Goal: Transaction & Acquisition: Purchase product/service

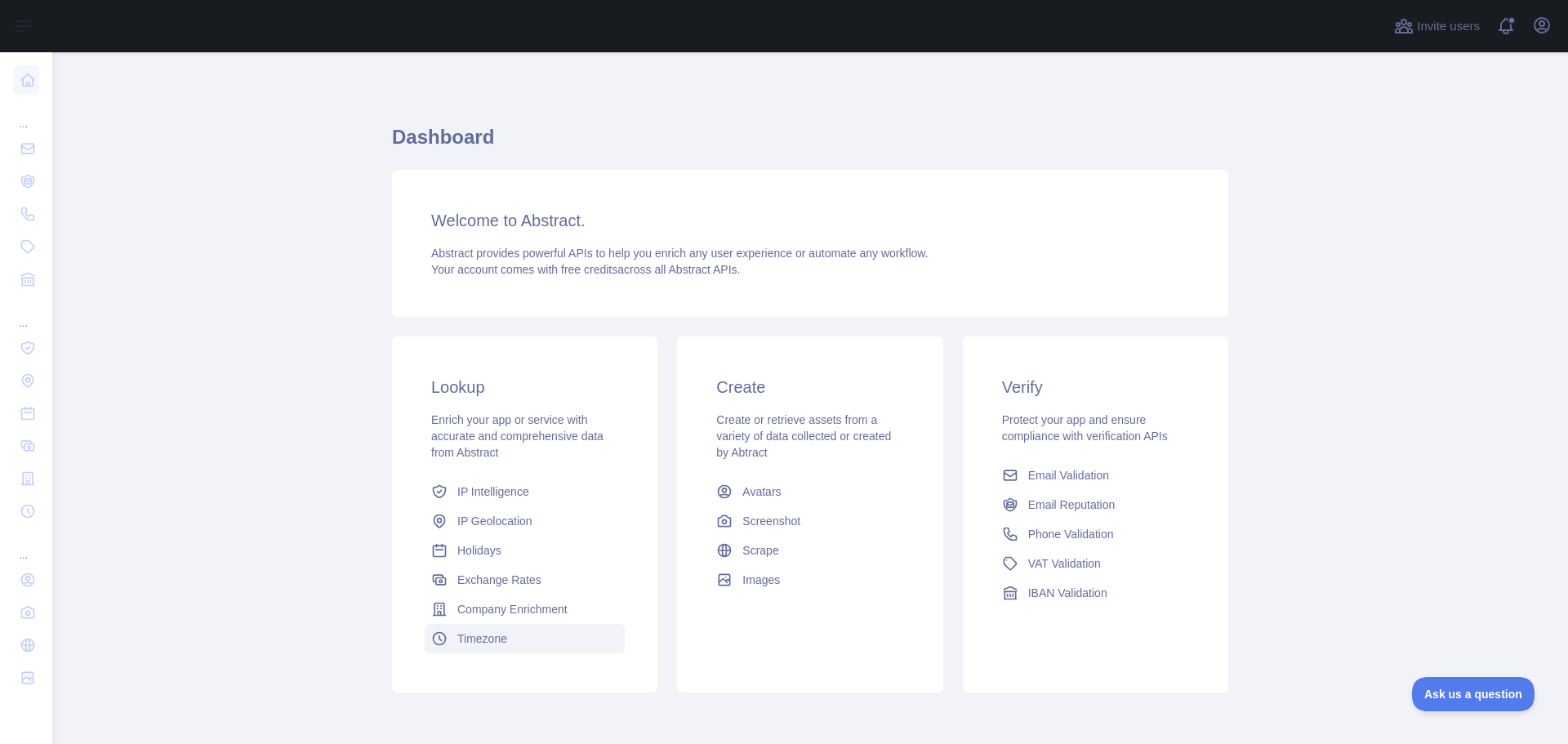
click at [482, 636] on span "Timezone" at bounding box center [482, 639] width 50 height 16
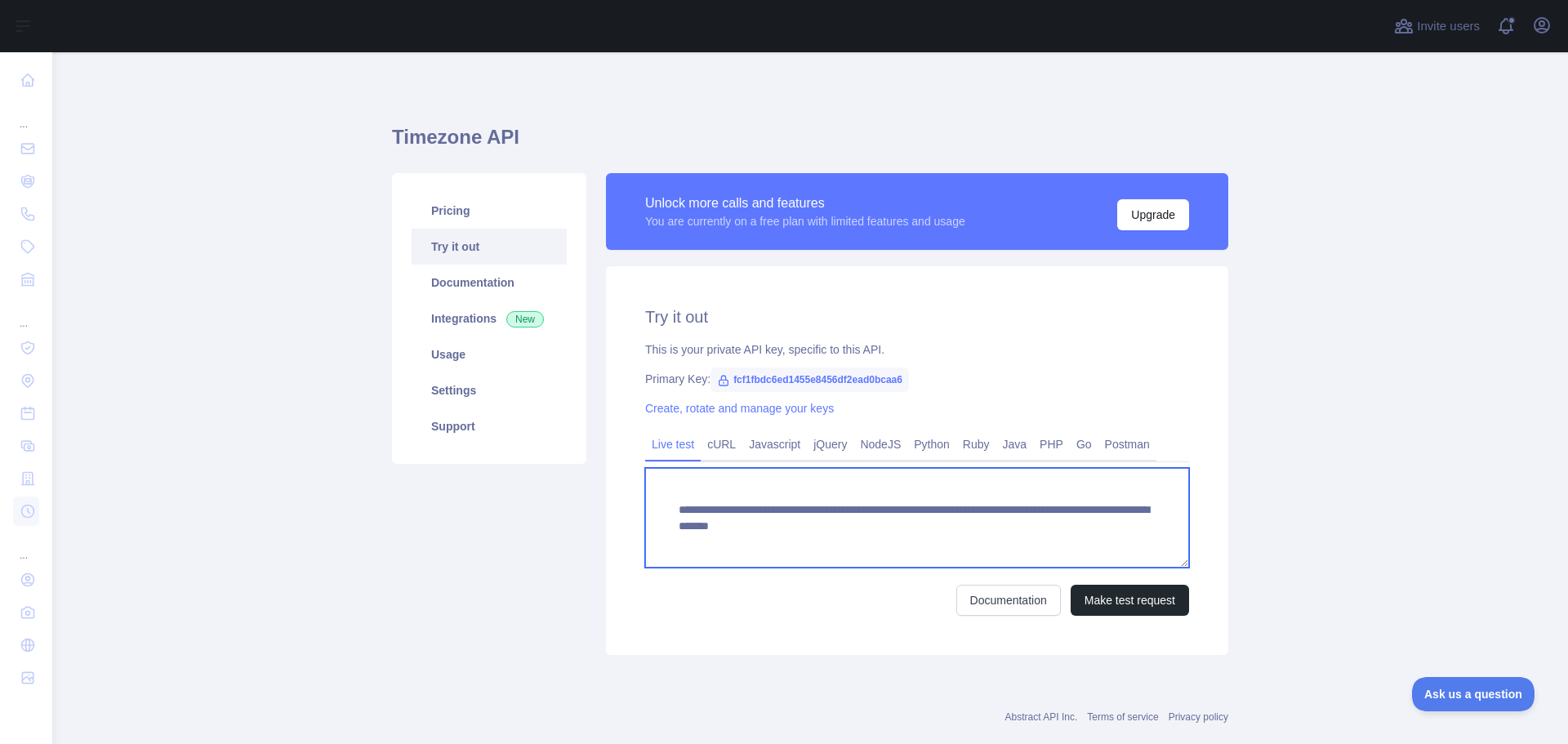
drag, startPoint x: 1108, startPoint y: 533, endPoint x: 668, endPoint y: 503, distance: 441.0
click at [668, 503] on textarea "**********" at bounding box center [917, 518] width 543 height 99
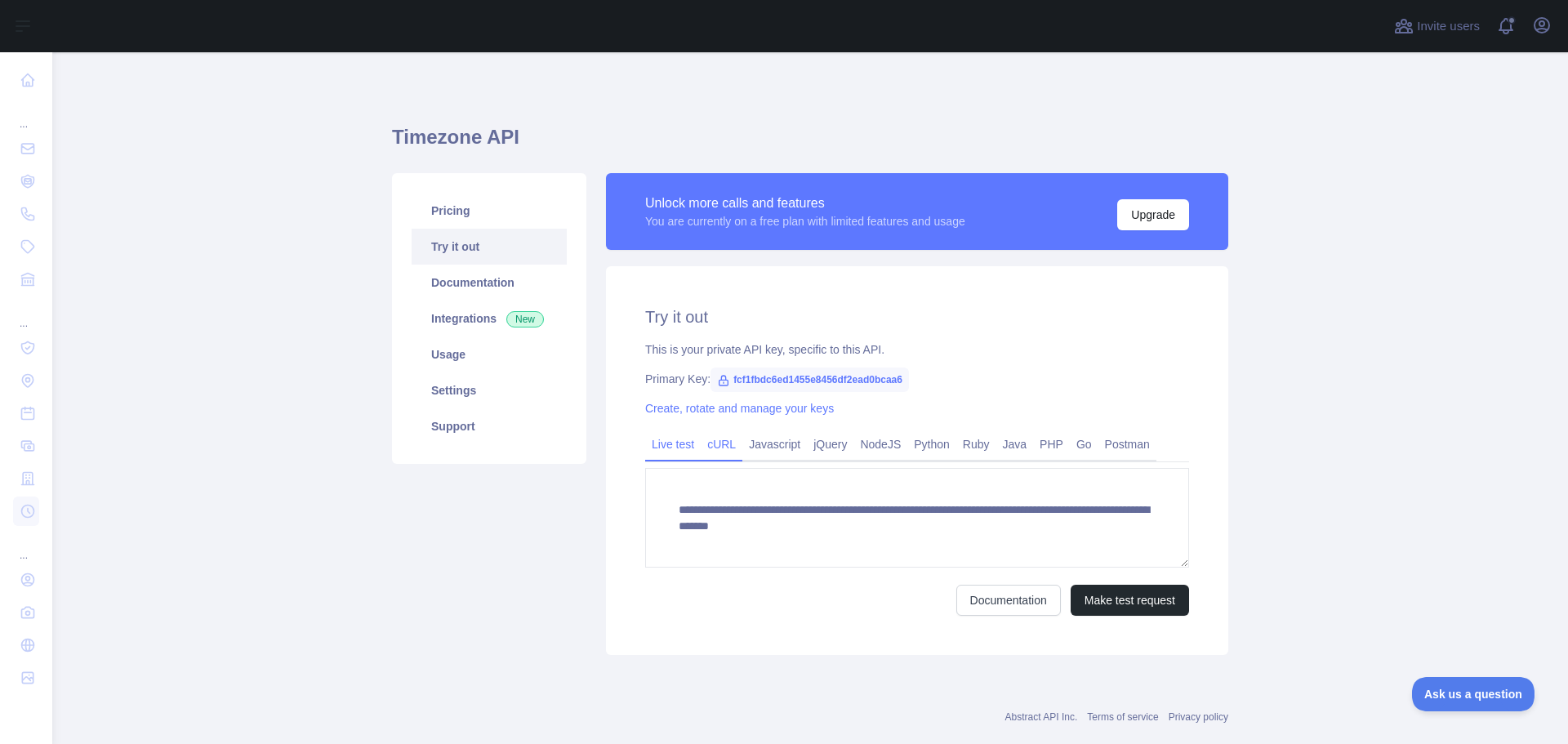
click at [707, 454] on link "cURL" at bounding box center [722, 444] width 42 height 27
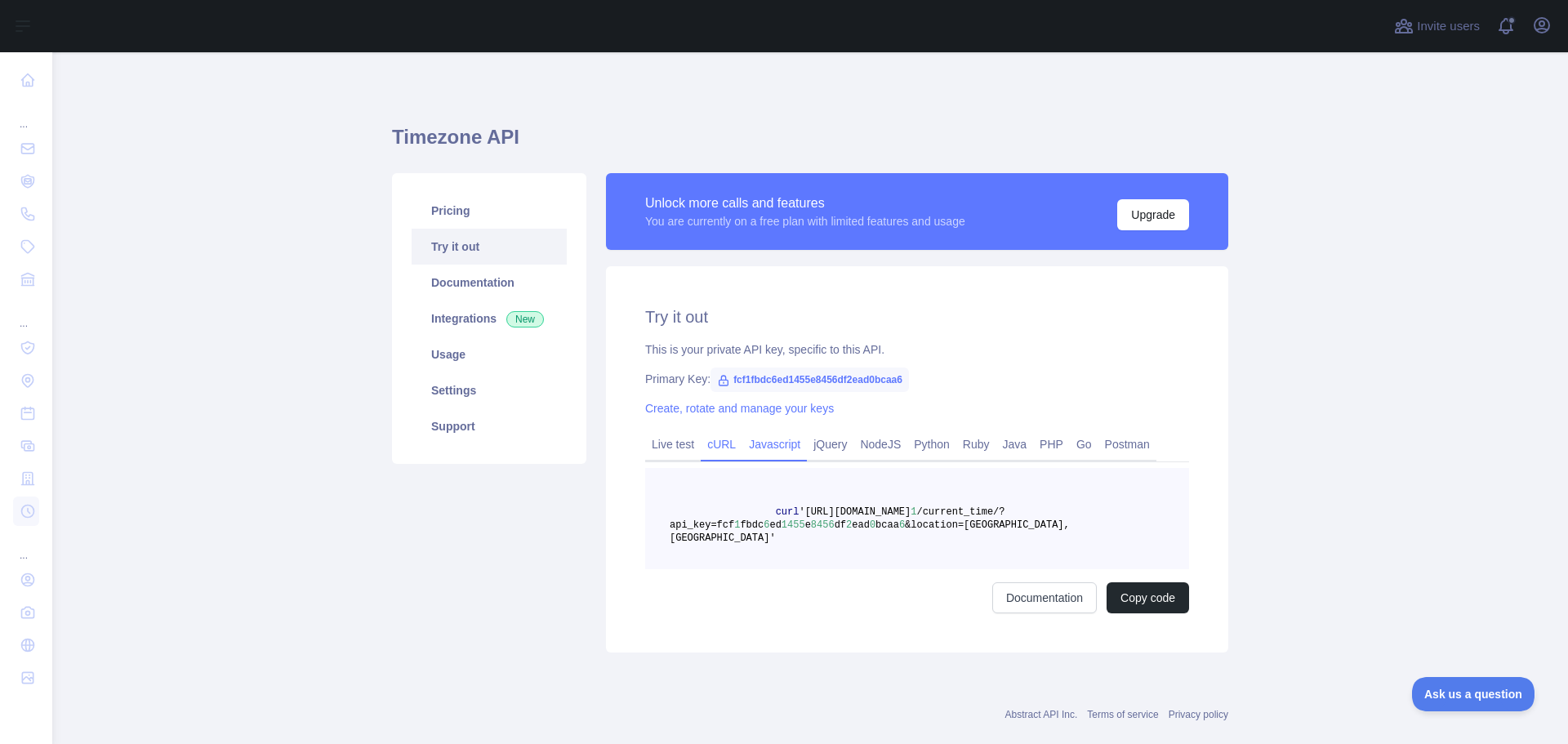
click at [781, 449] on link "Javascript" at bounding box center [774, 444] width 64 height 27
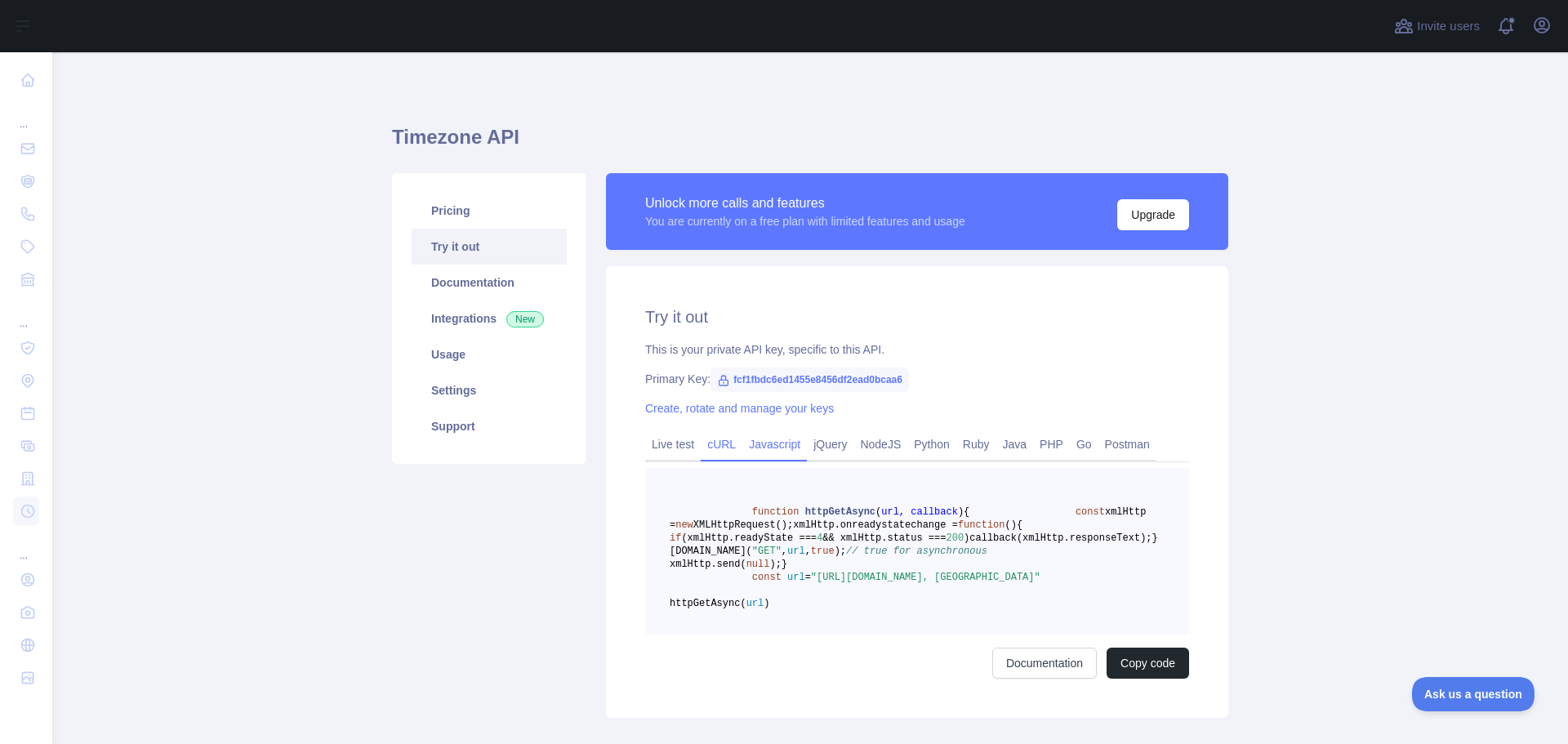
click at [703, 447] on link "cURL" at bounding box center [722, 444] width 42 height 27
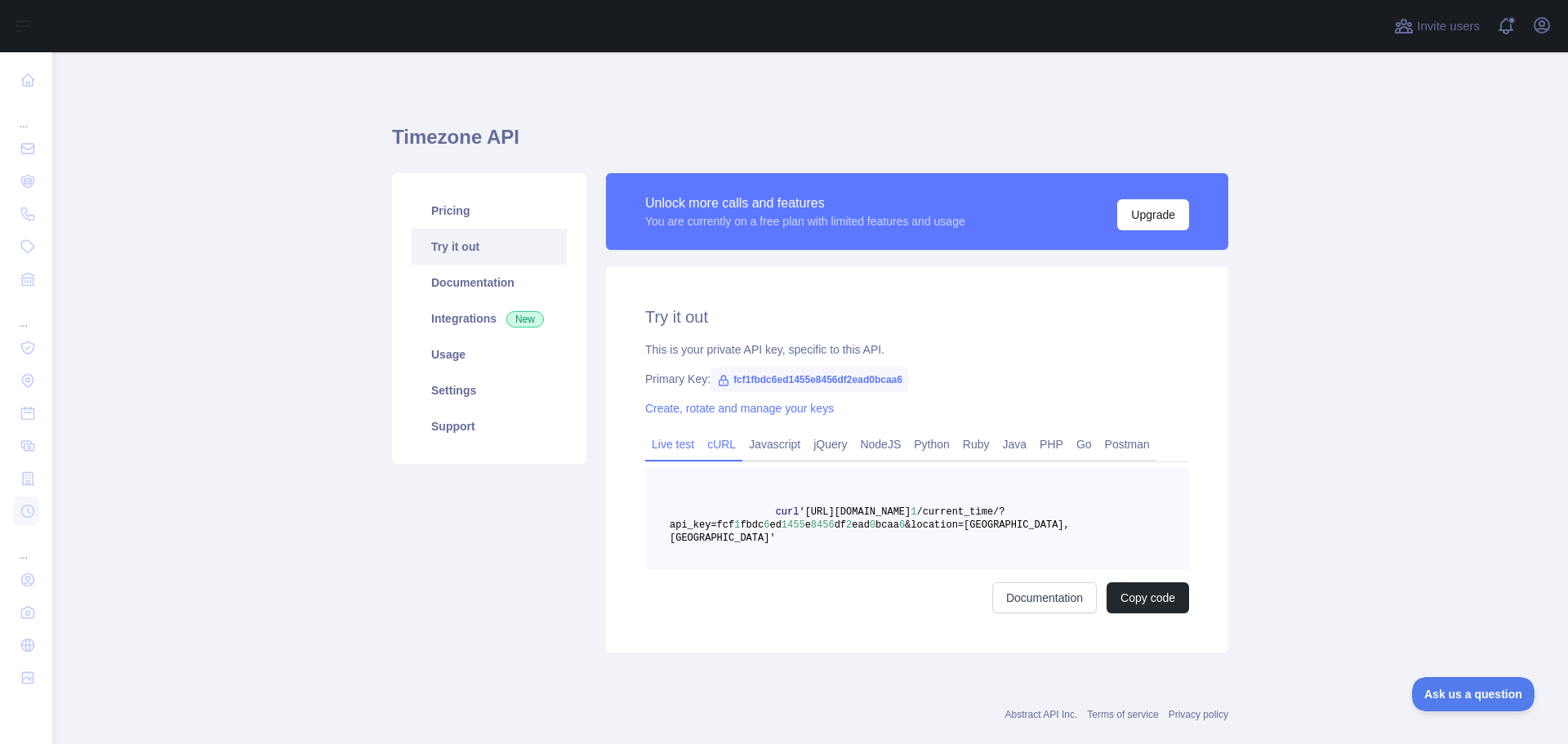
click at [674, 447] on link "Live test" at bounding box center [673, 444] width 56 height 27
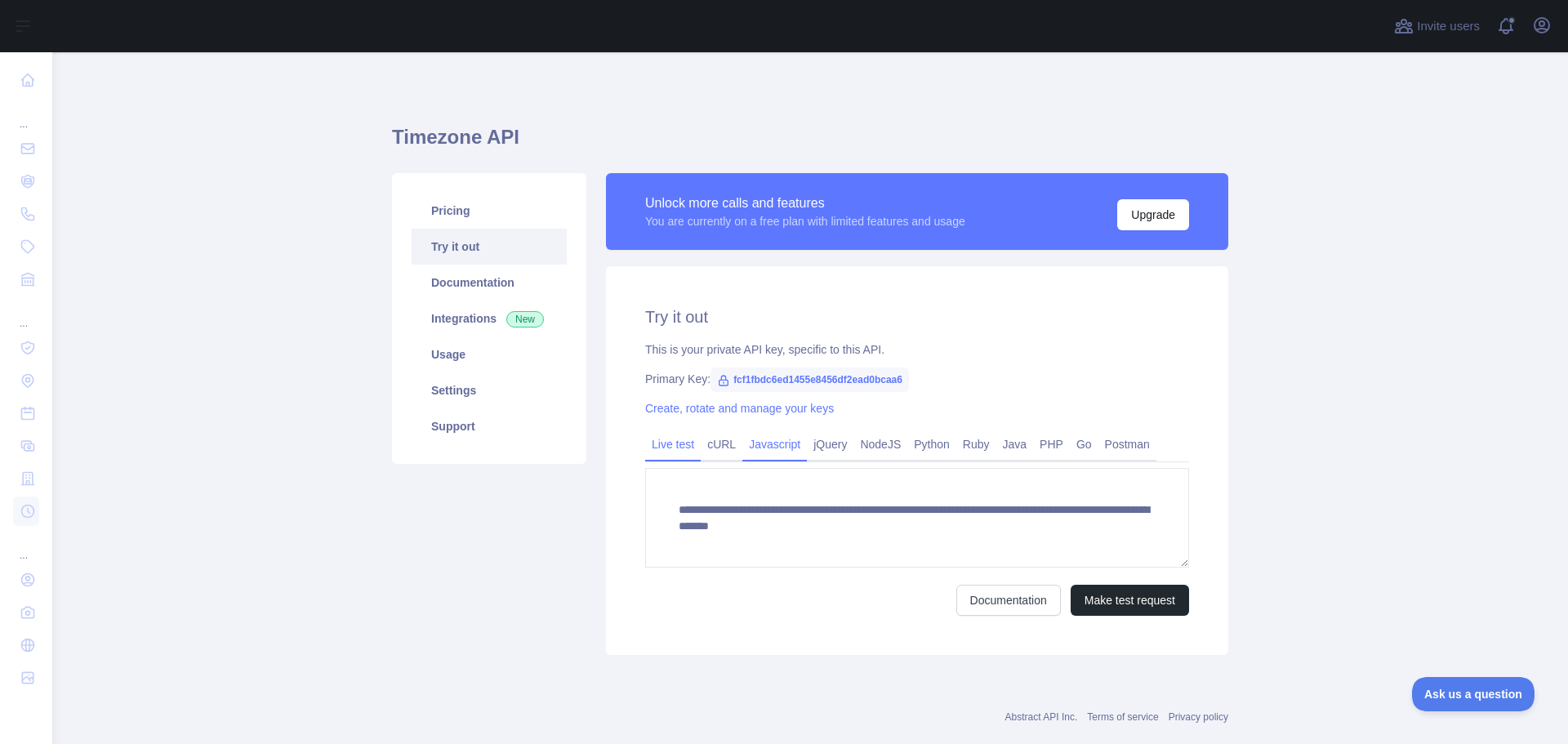
click at [769, 451] on link "Javascript" at bounding box center [774, 444] width 64 height 27
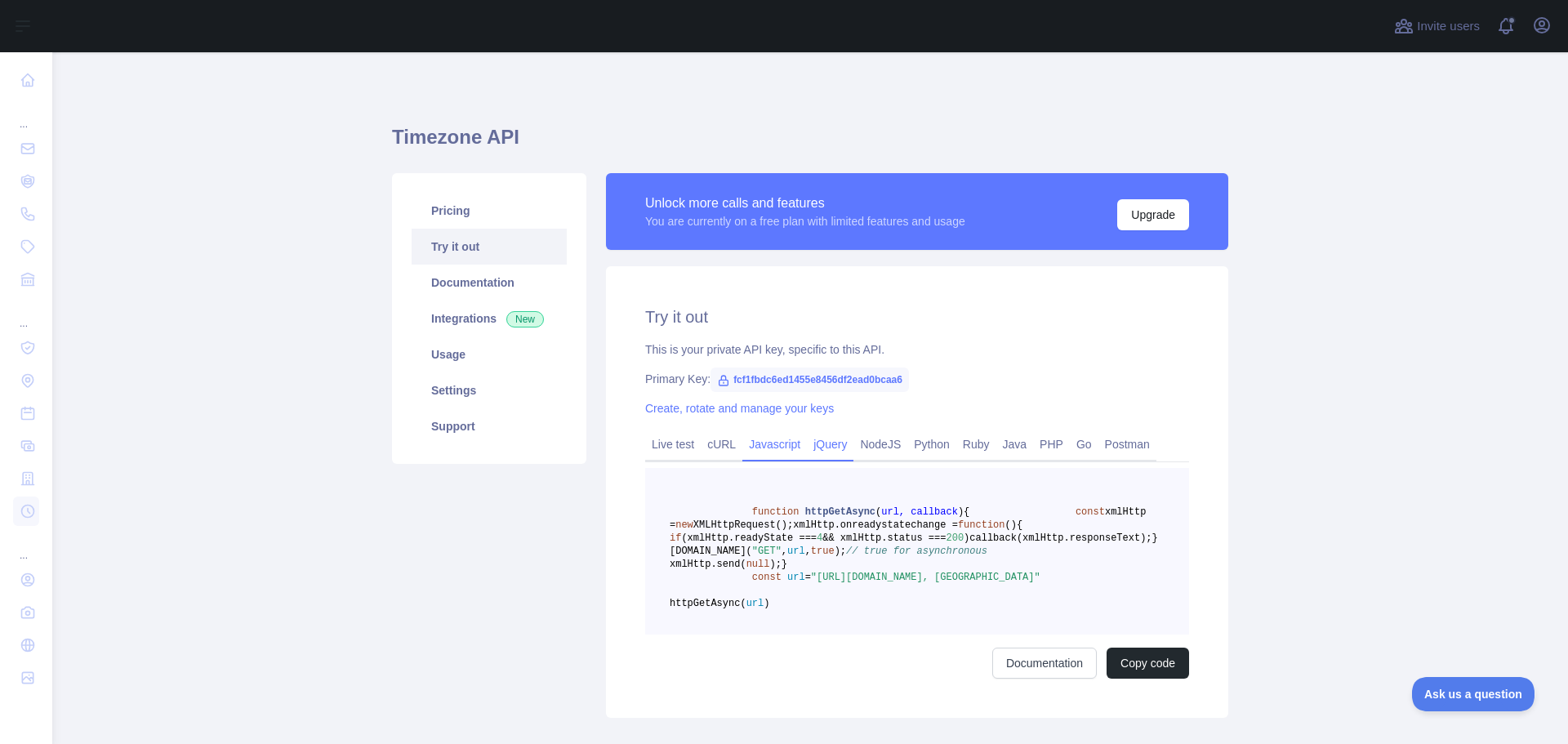
click at [838, 440] on link "jQuery" at bounding box center [830, 444] width 46 height 27
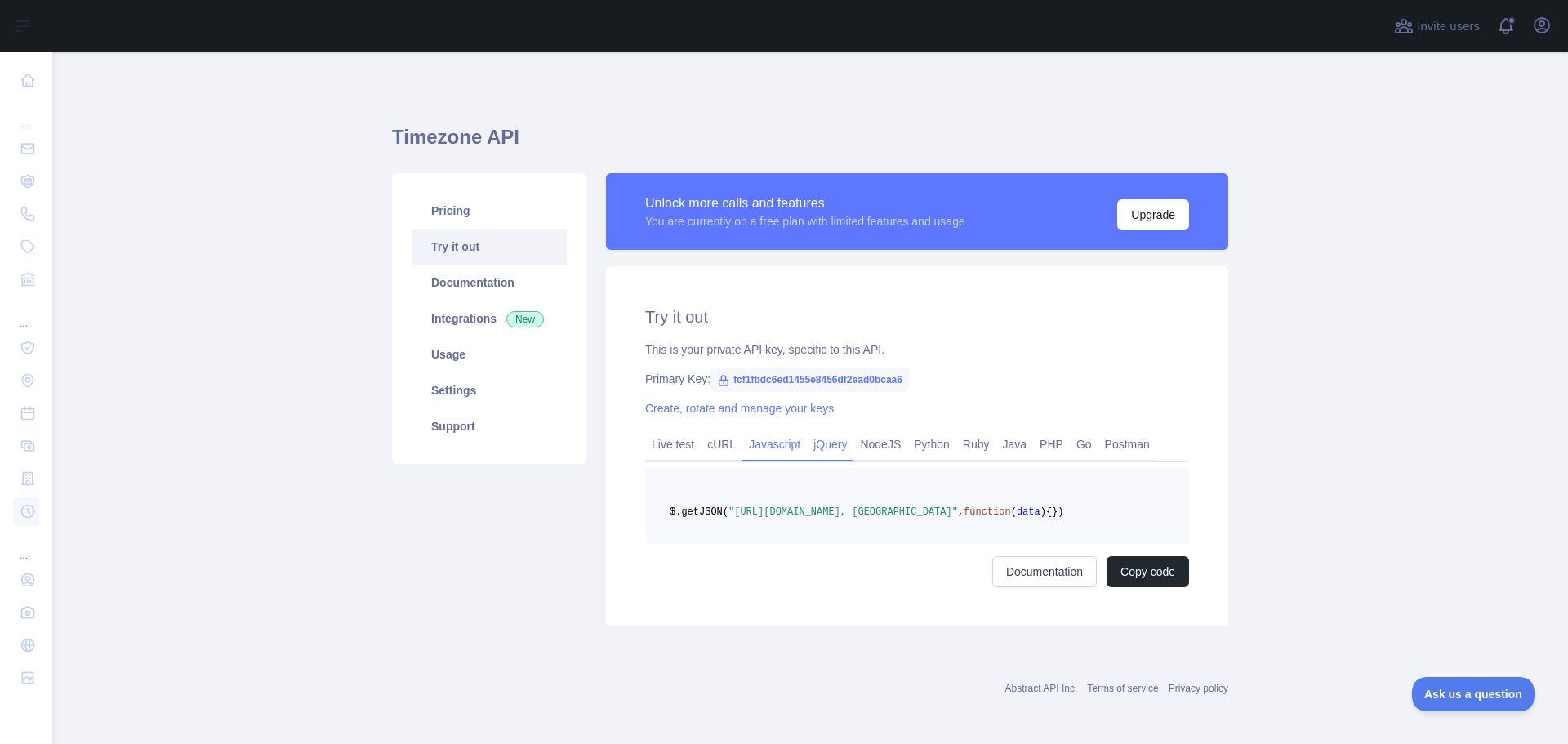
click at [759, 443] on link "Javascript" at bounding box center [774, 444] width 64 height 27
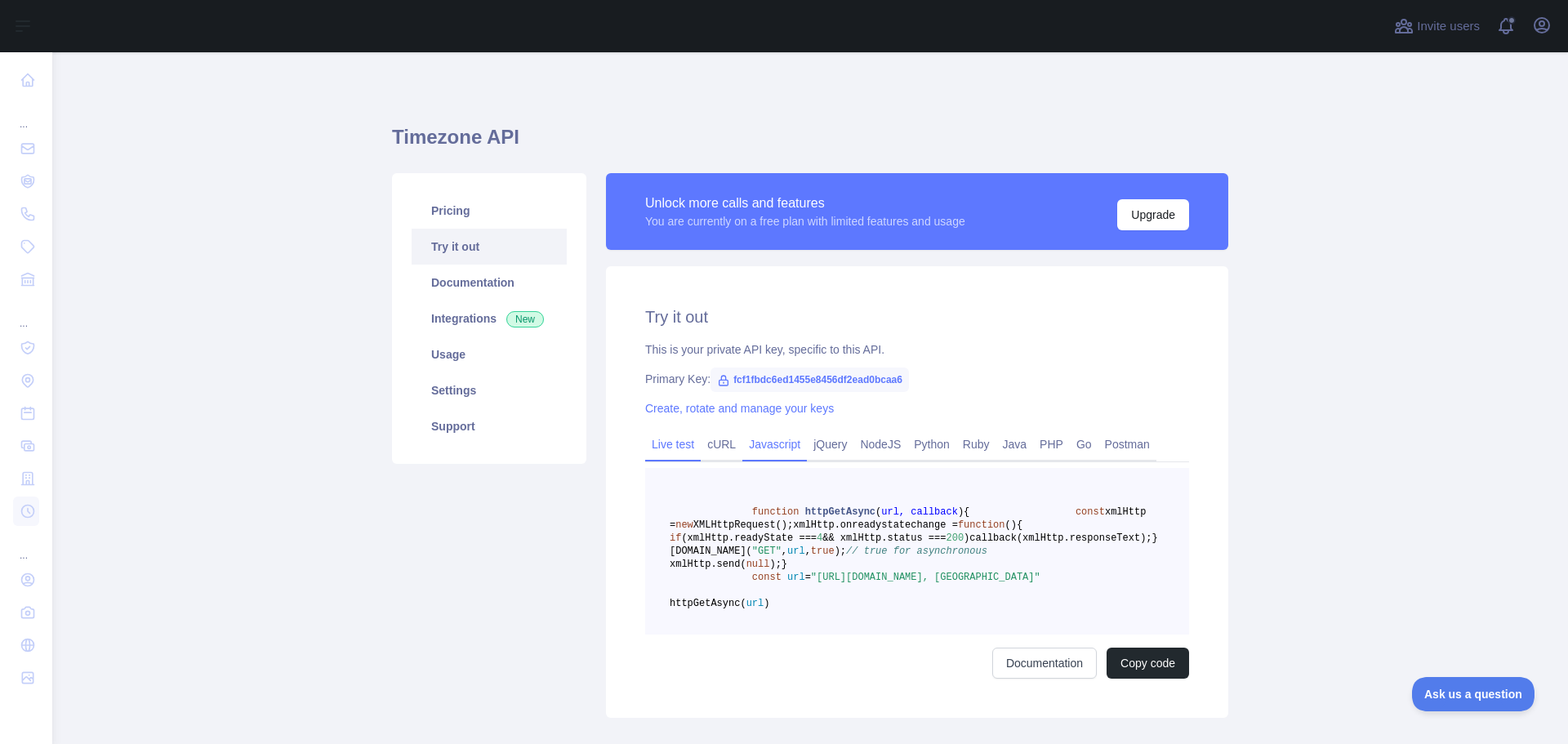
click at [674, 450] on link "Live test" at bounding box center [673, 444] width 56 height 27
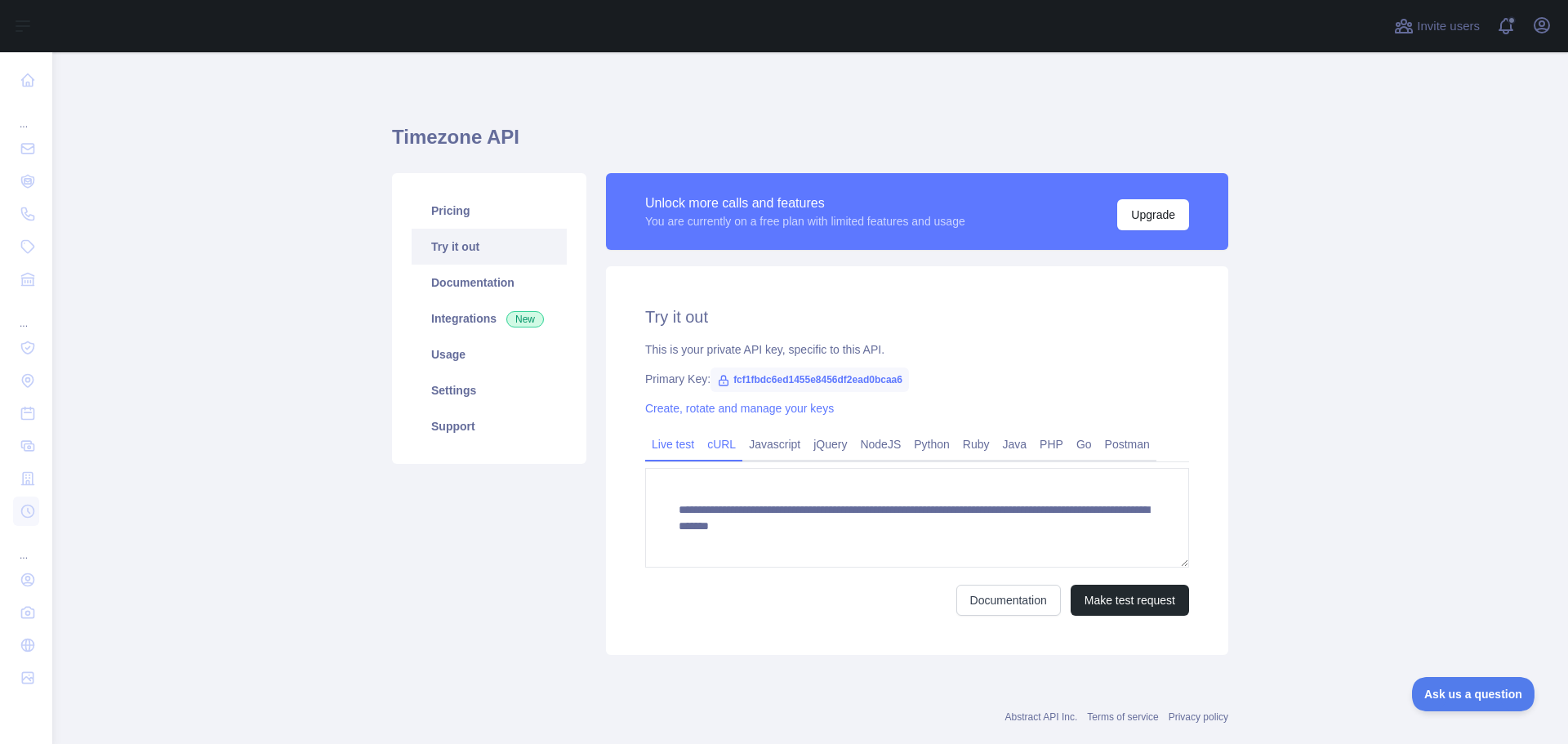
click at [716, 446] on link "cURL" at bounding box center [722, 444] width 42 height 27
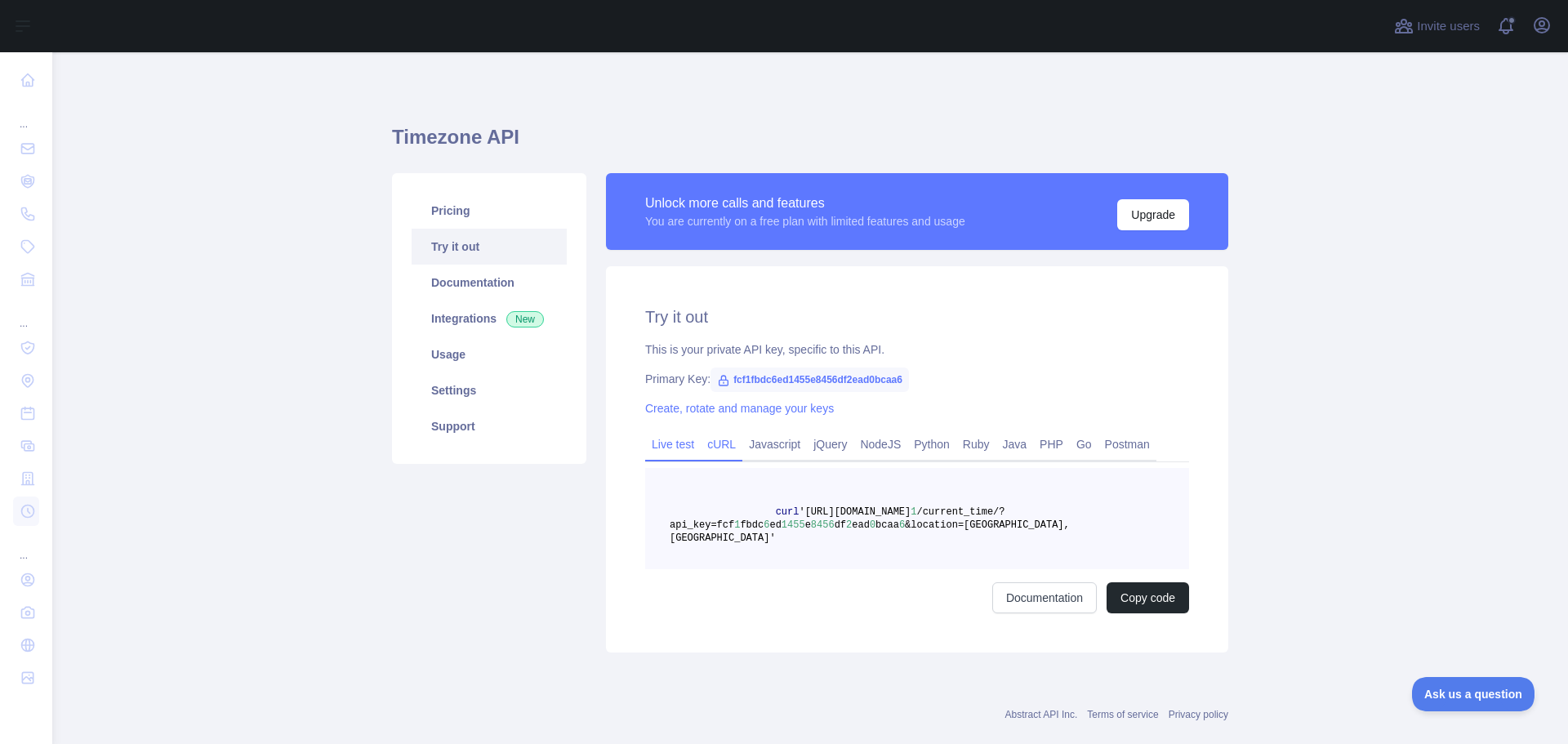
click at [649, 449] on link "Live test" at bounding box center [673, 444] width 56 height 27
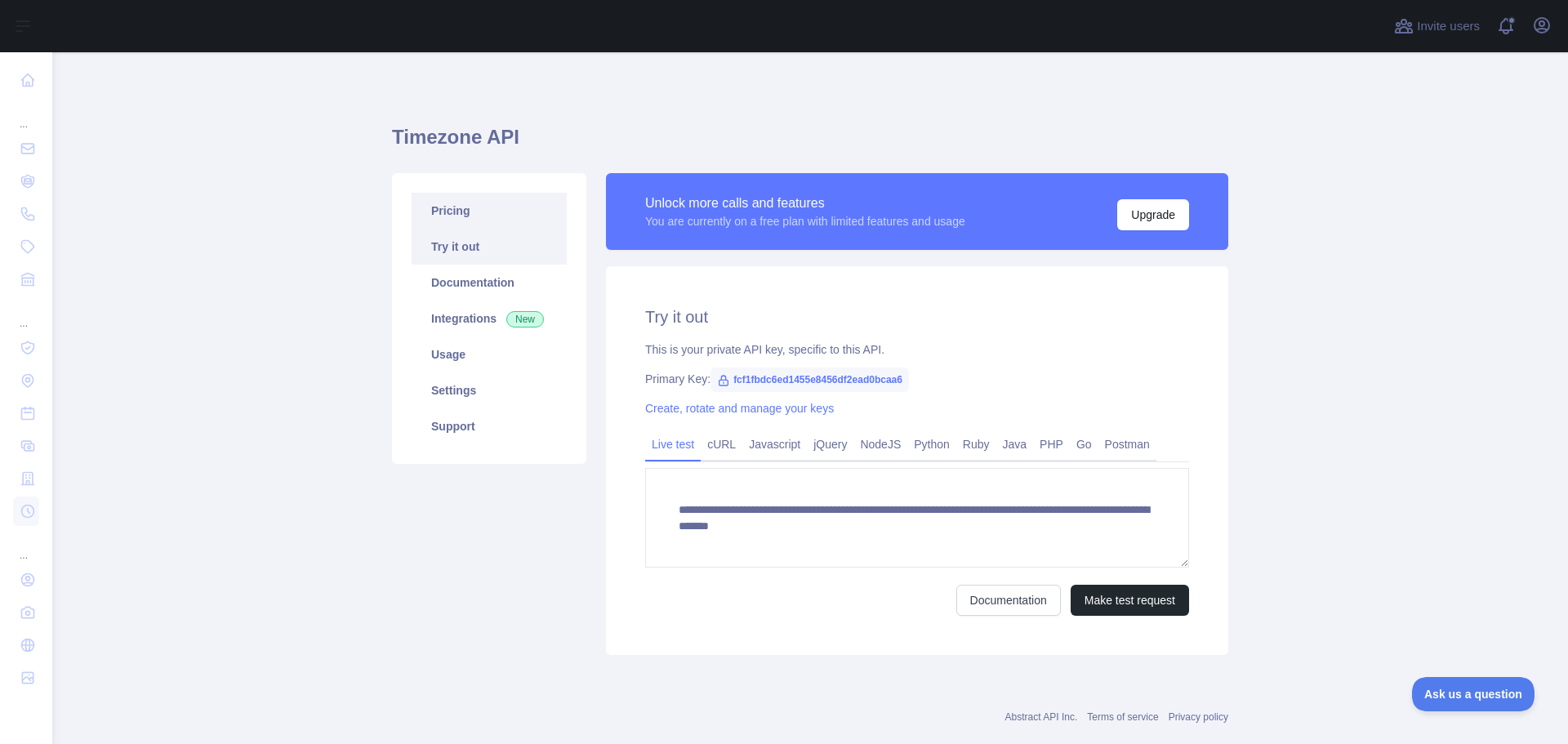
click at [468, 211] on link "Pricing" at bounding box center [489, 211] width 155 height 36
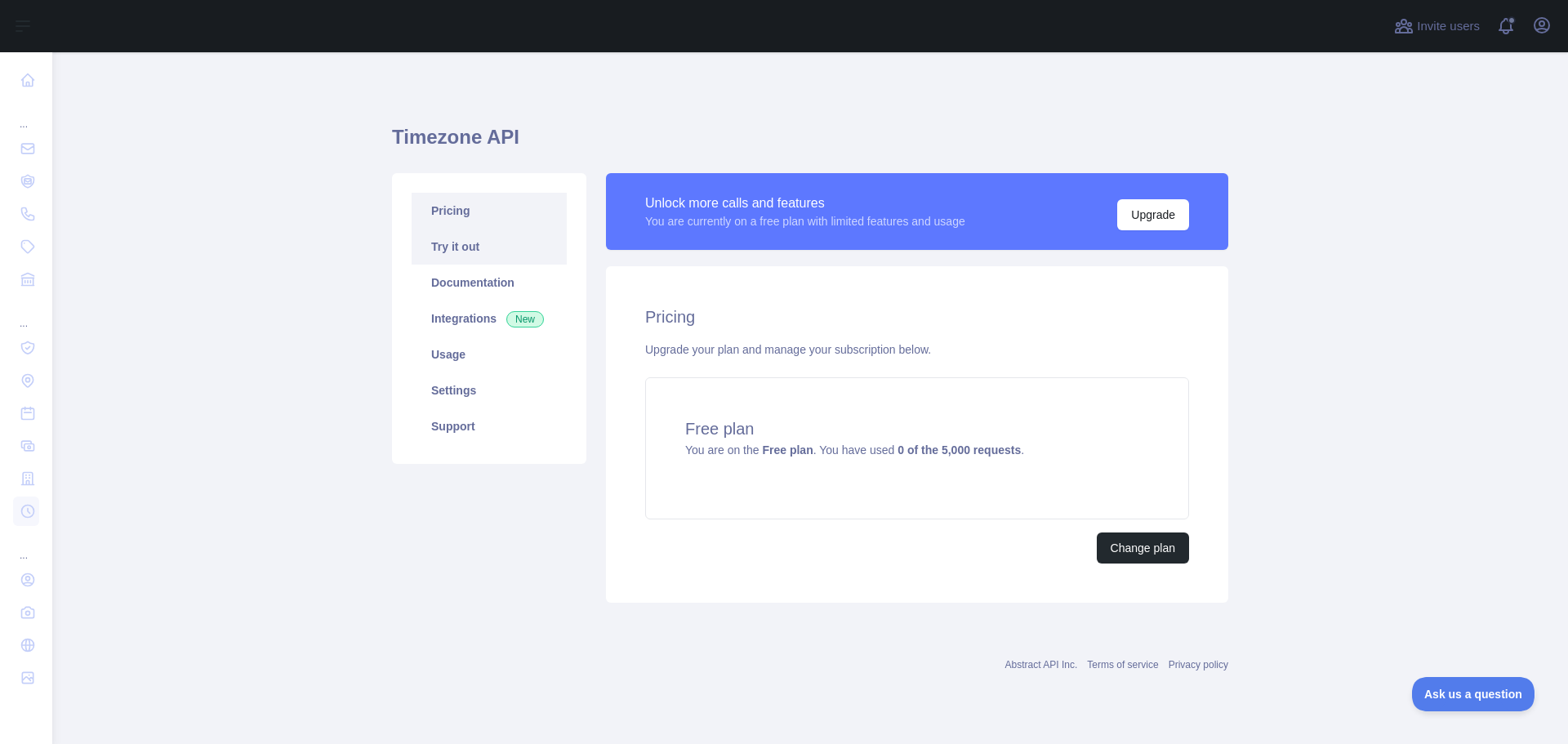
click at [485, 247] on link "Try it out" at bounding box center [489, 247] width 155 height 36
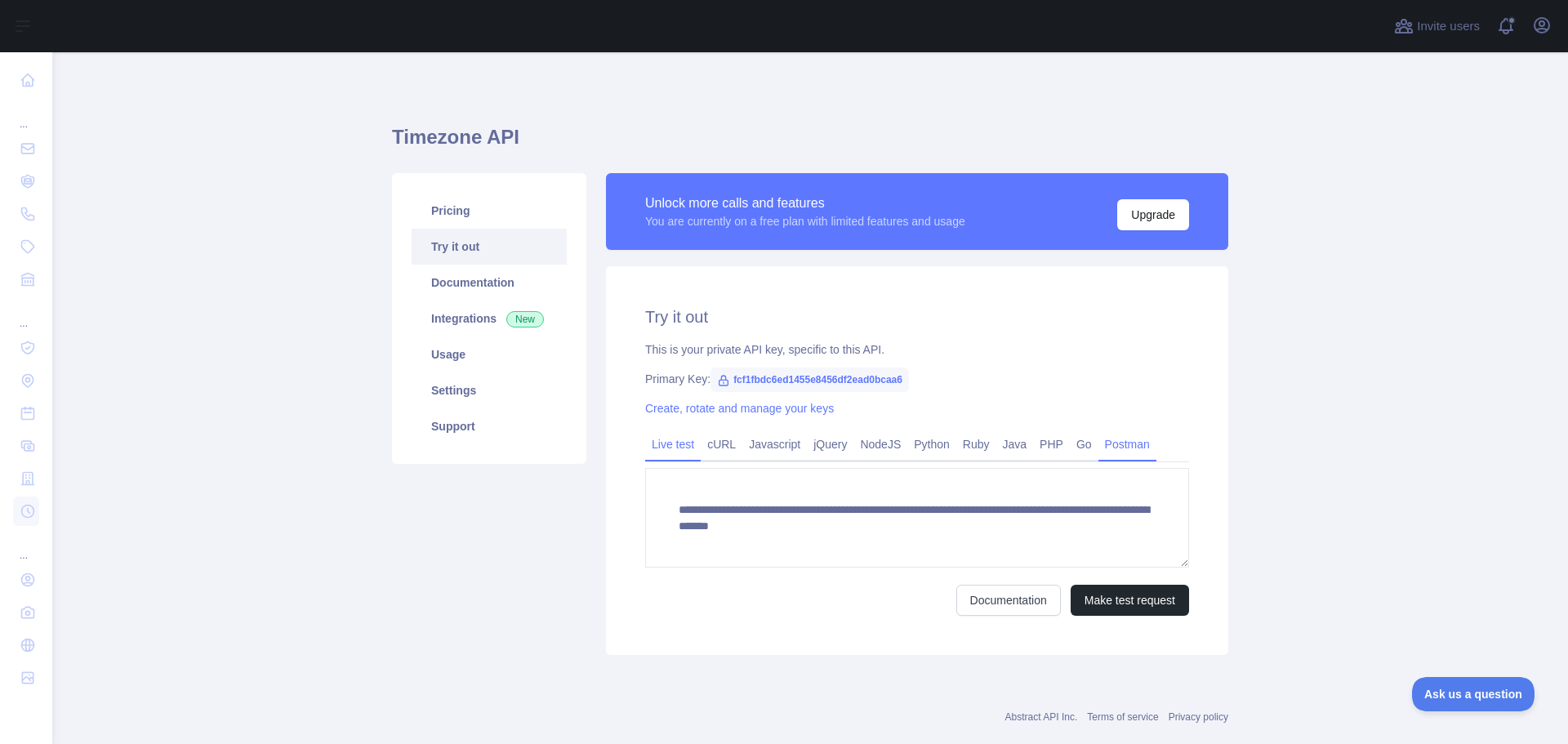
click at [1117, 454] on link "Postman" at bounding box center [1127, 444] width 58 height 27
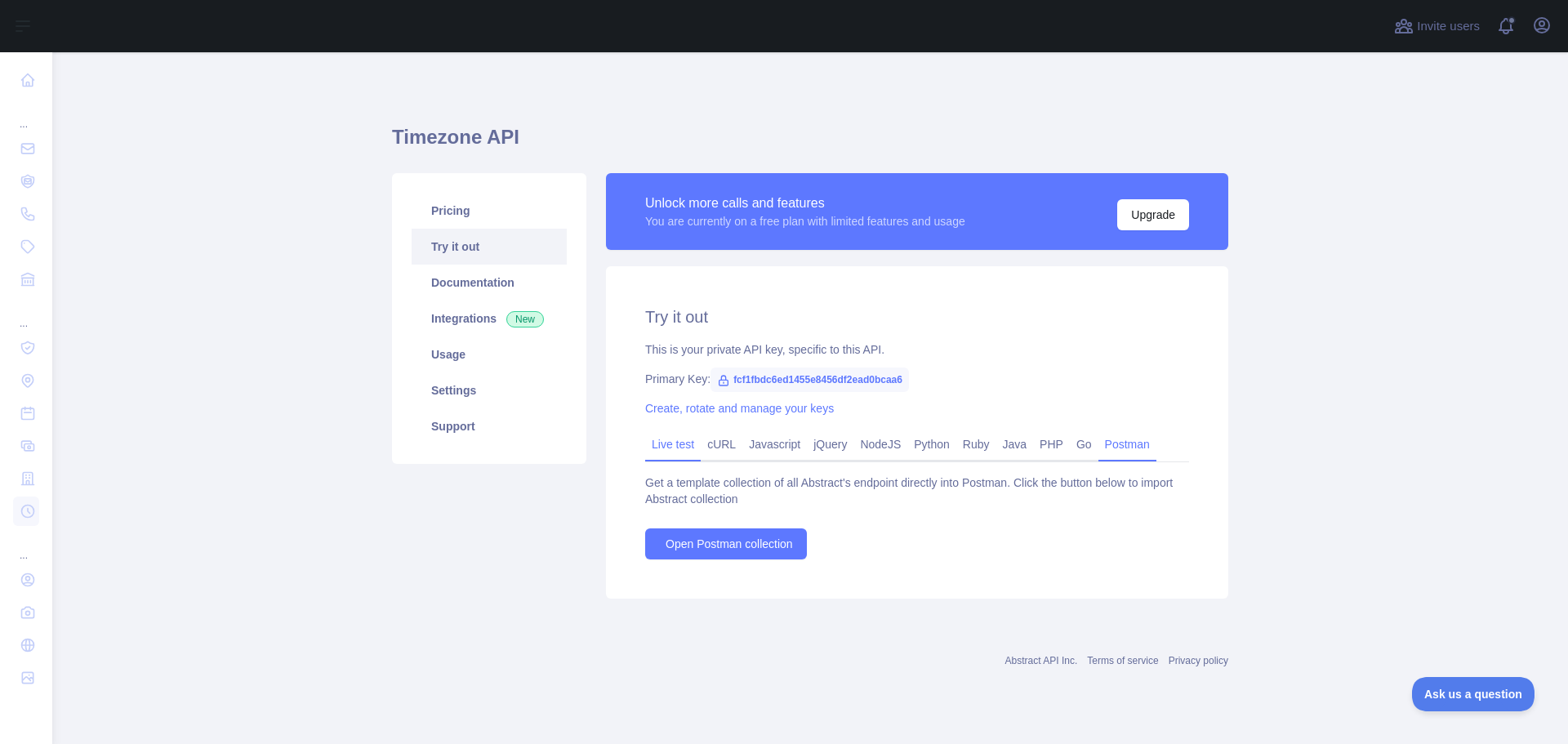
click at [653, 446] on link "Live test" at bounding box center [673, 444] width 56 height 27
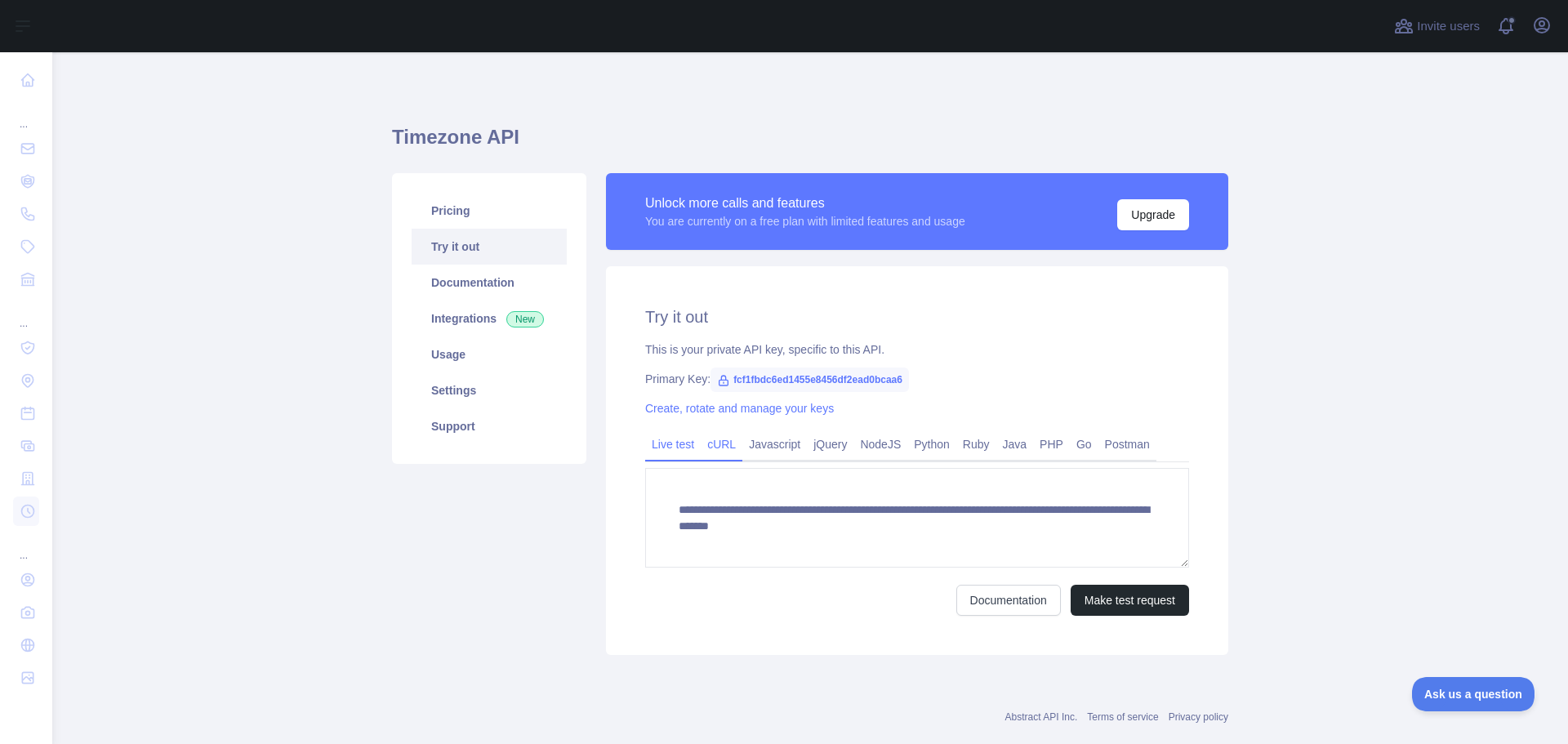
click at [720, 449] on link "cURL" at bounding box center [722, 444] width 42 height 27
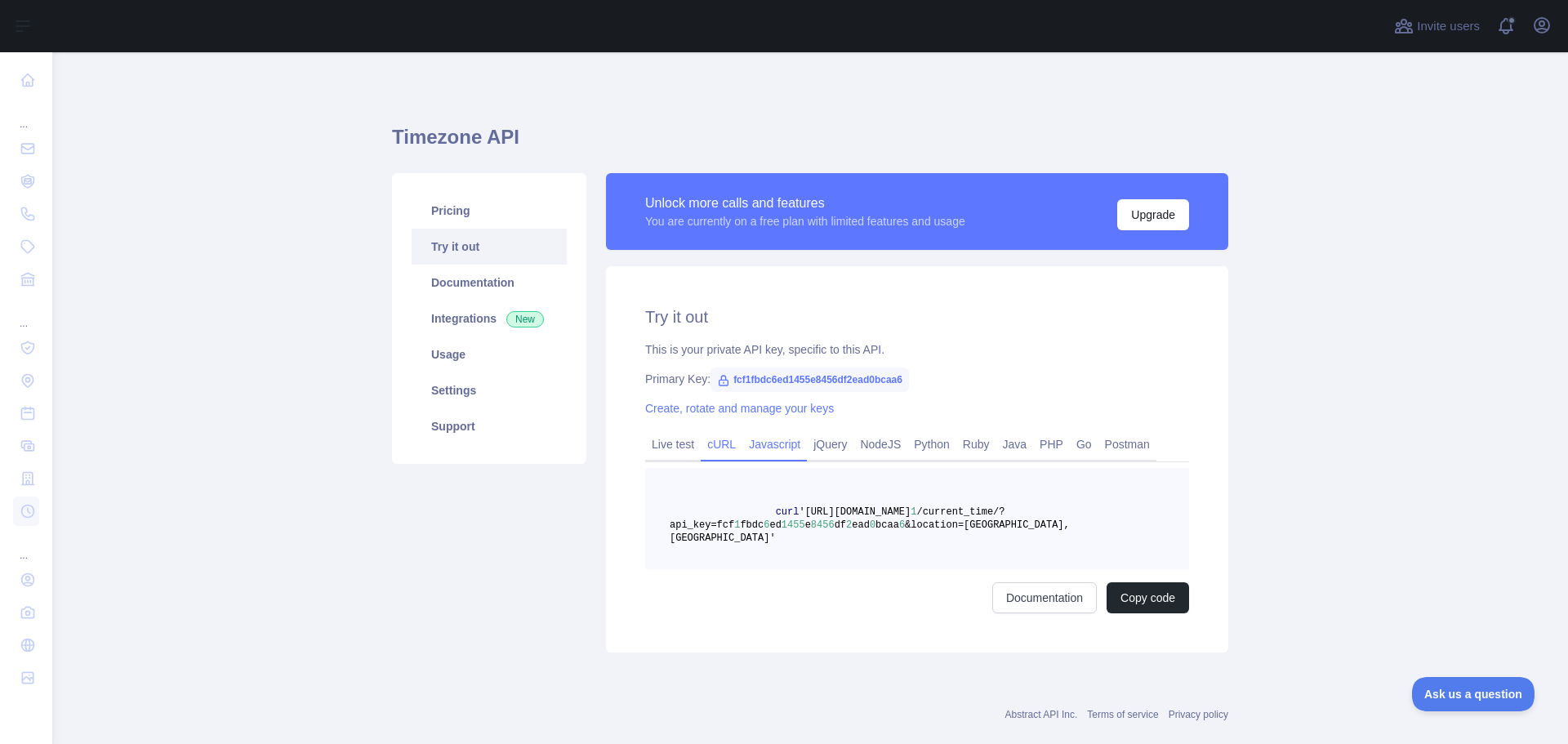
click at [759, 446] on link "Javascript" at bounding box center [774, 444] width 64 height 27
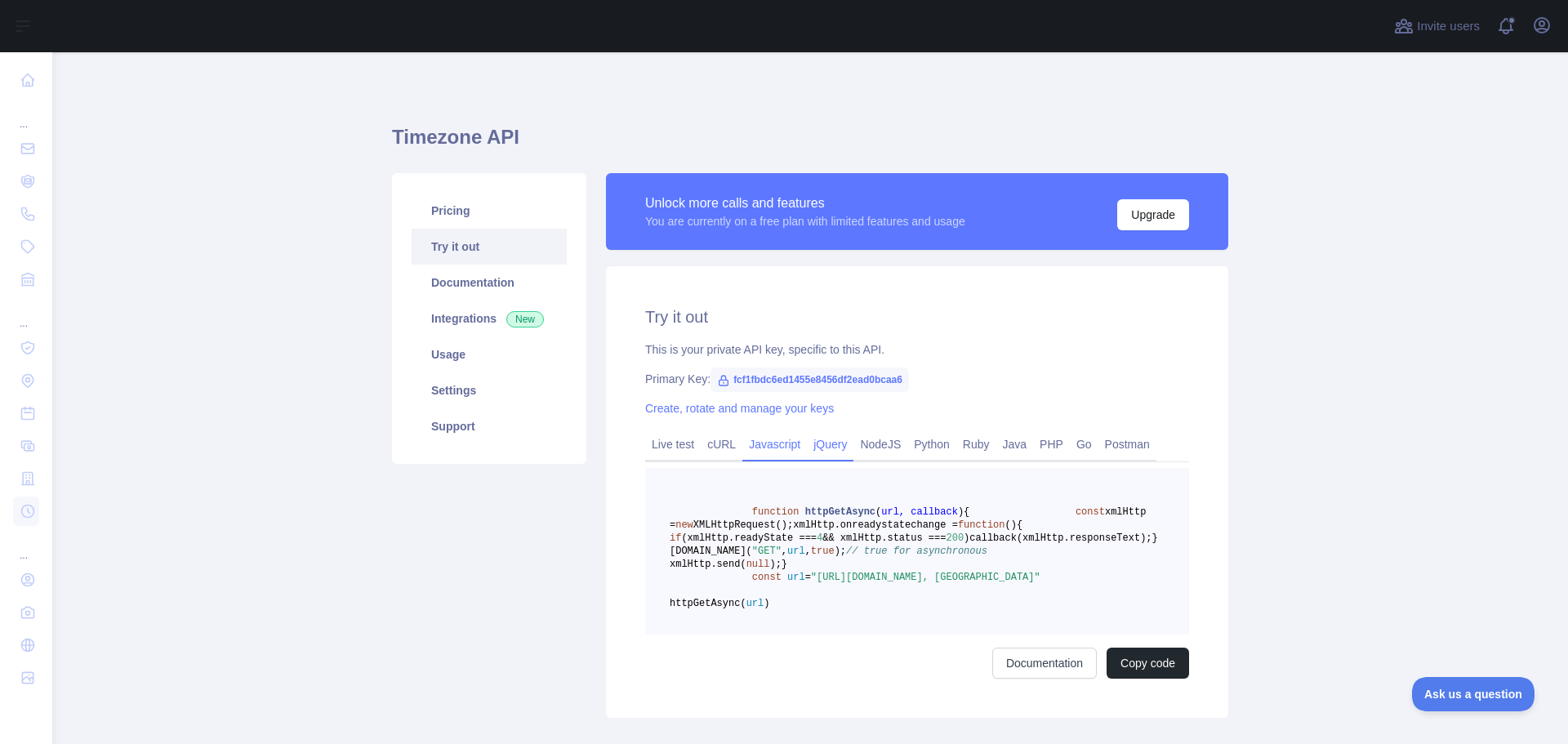
click at [828, 446] on link "jQuery" at bounding box center [830, 444] width 46 height 27
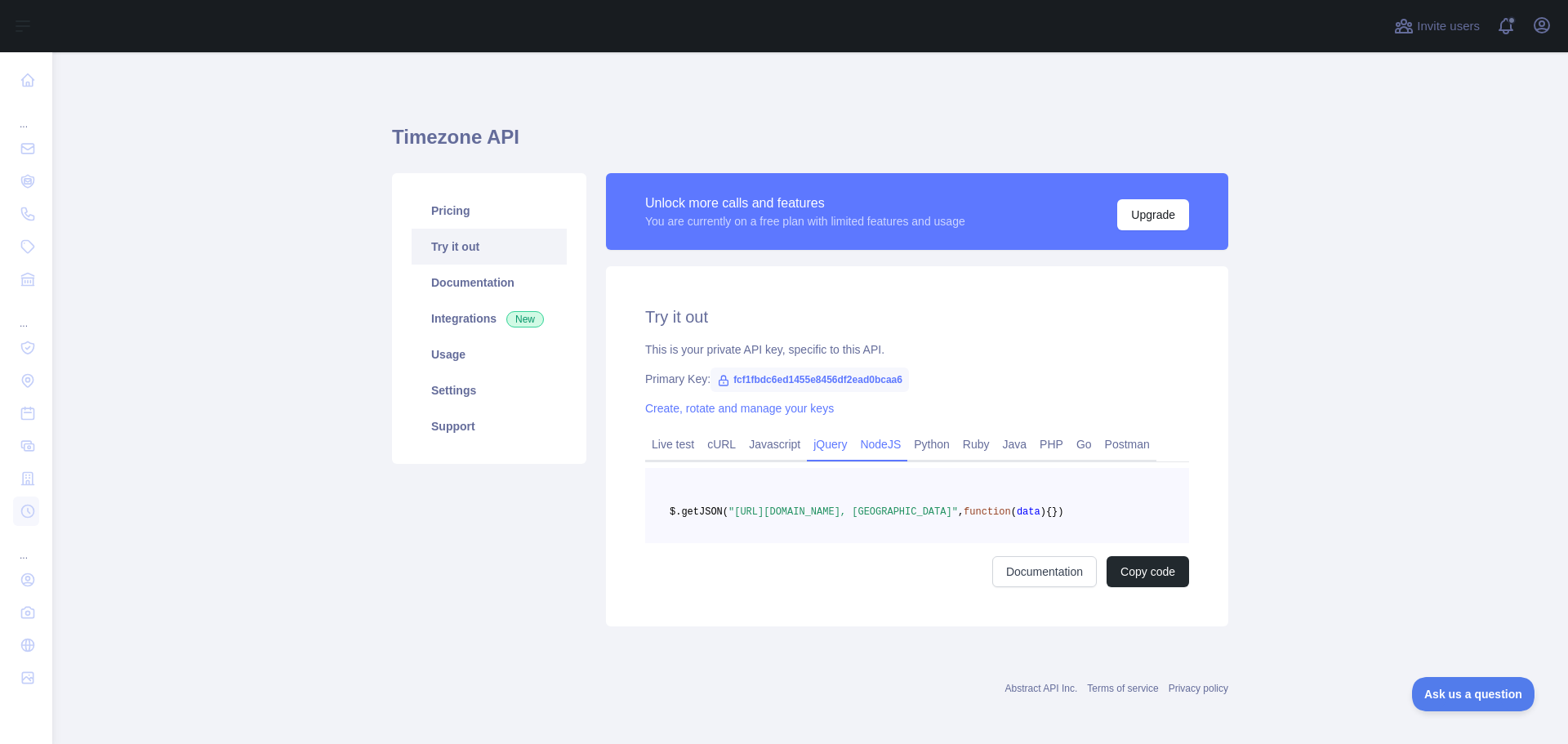
click at [859, 446] on link "NodeJS" at bounding box center [880, 444] width 54 height 27
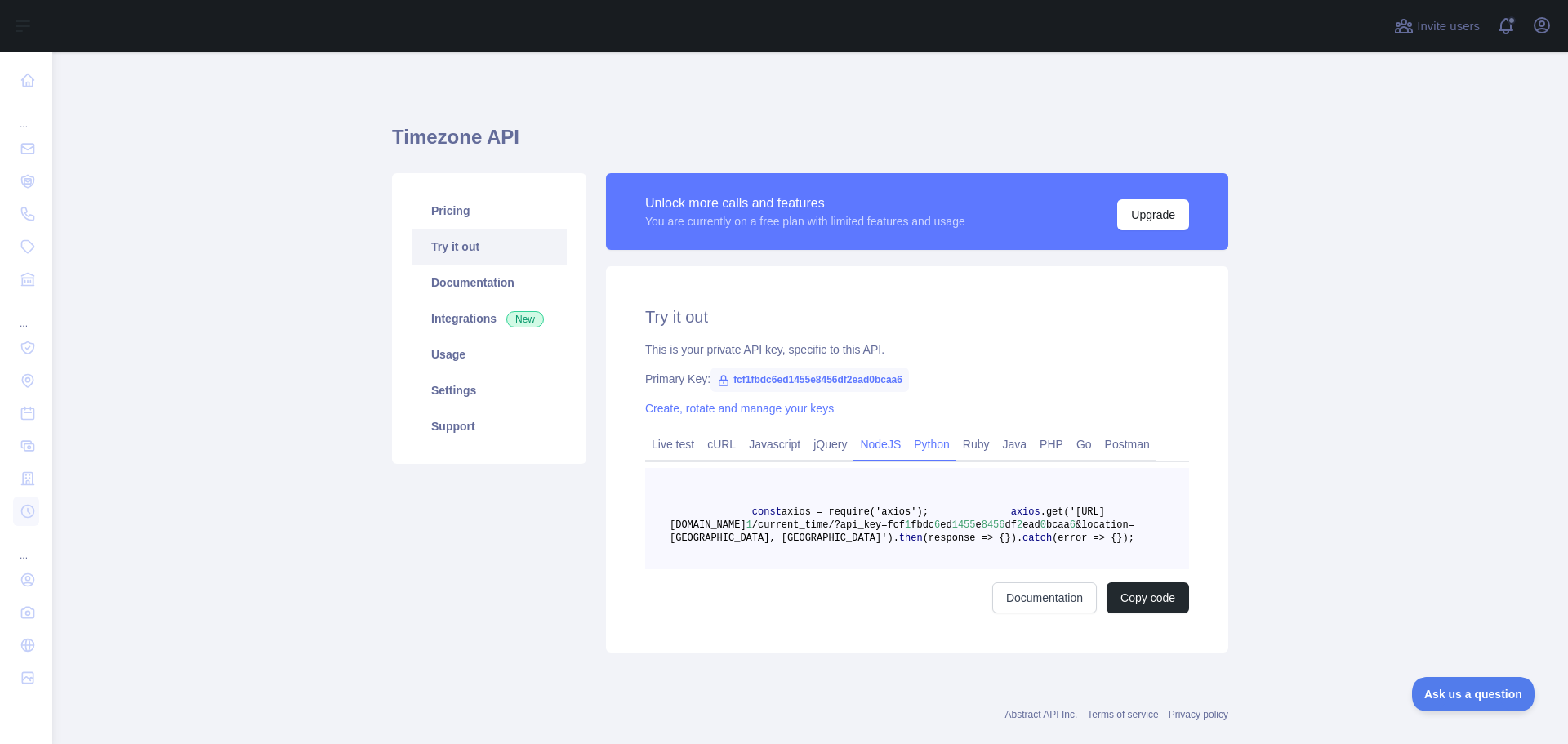
click at [947, 447] on link "Python" at bounding box center [931, 444] width 49 height 27
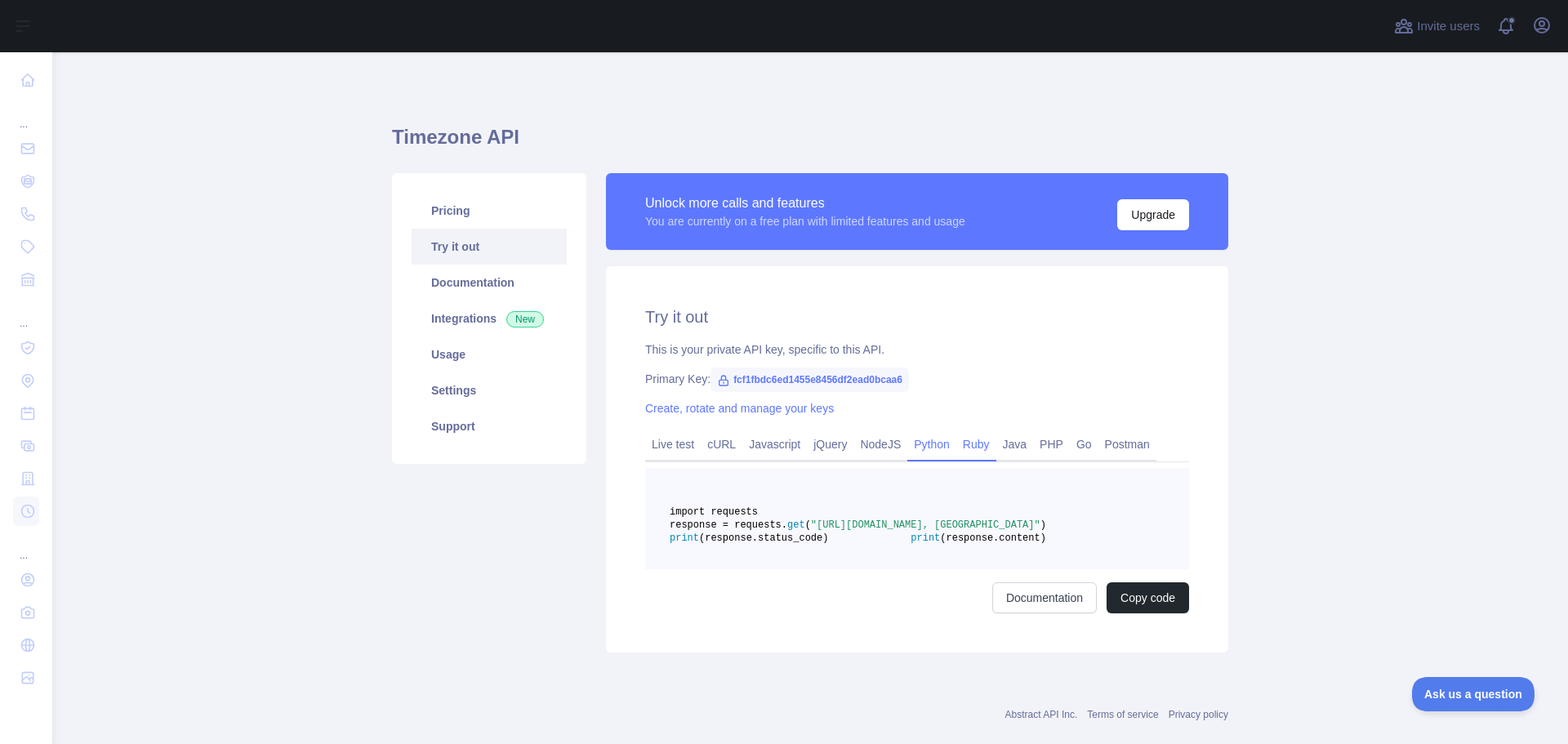
click at [976, 449] on link "Ruby" at bounding box center [976, 444] width 40 height 27
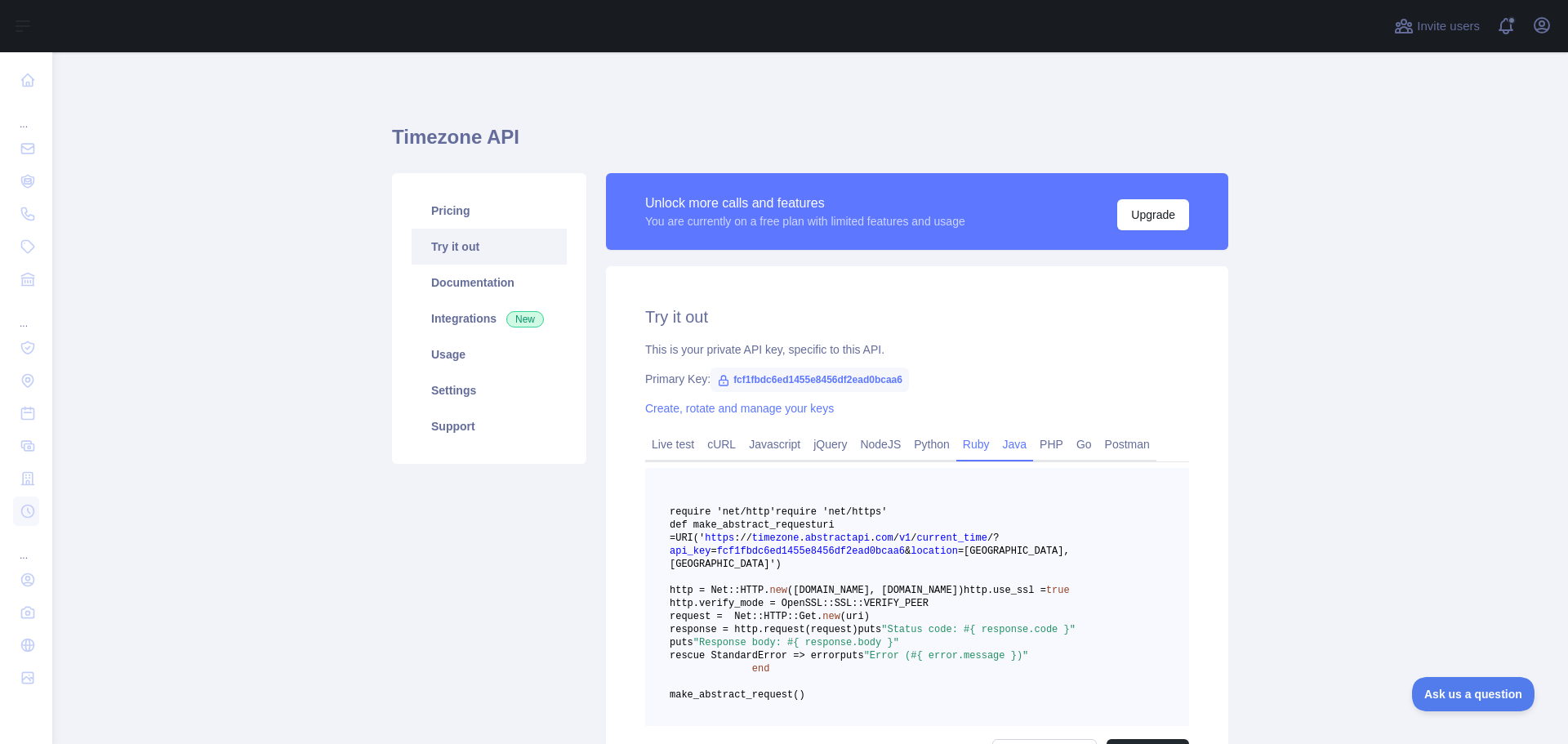
click at [996, 446] on link "Java" at bounding box center [1015, 444] width 38 height 27
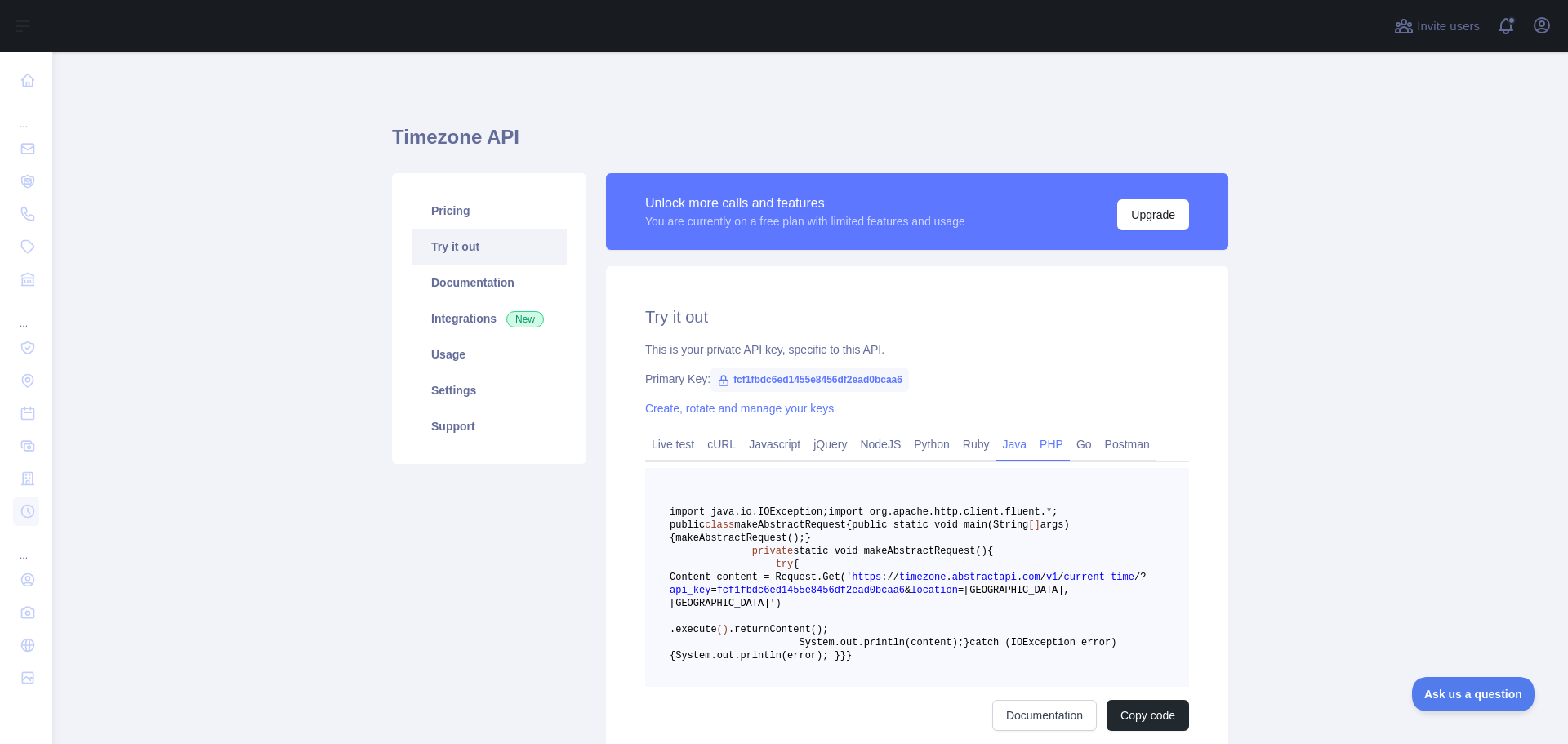
click at [1050, 446] on link "PHP" at bounding box center [1051, 444] width 37 height 27
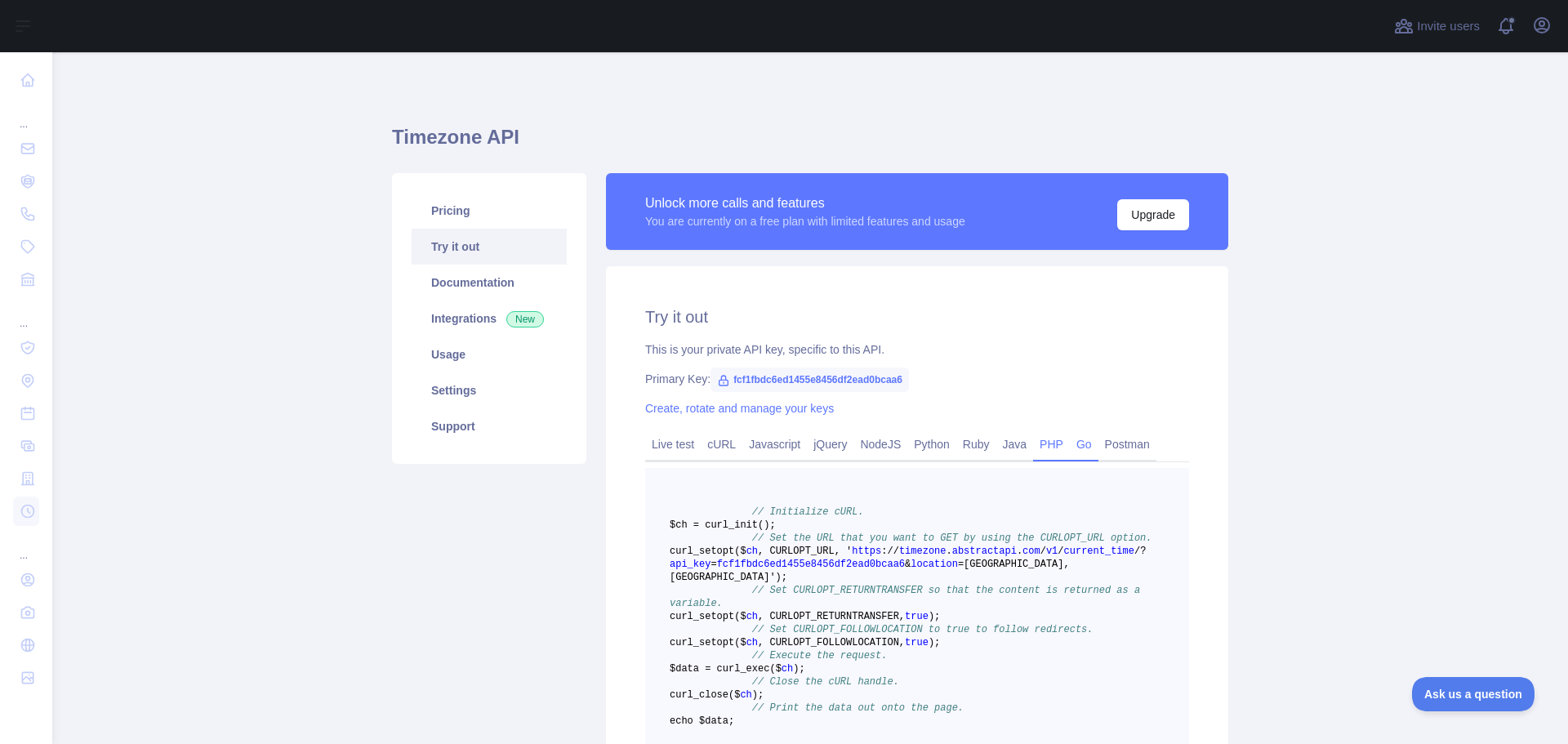
click at [1070, 447] on link "Go" at bounding box center [1084, 444] width 28 height 27
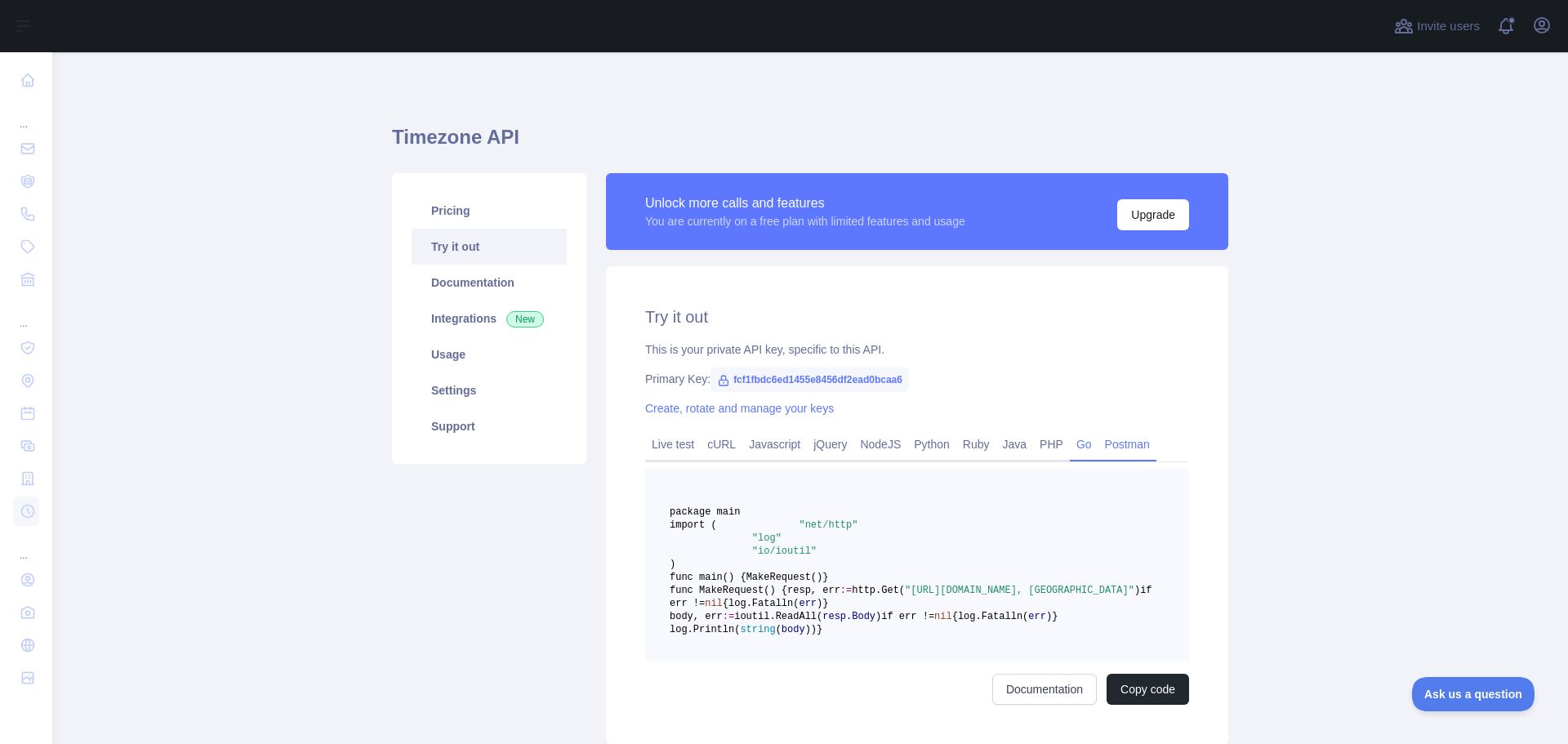
click at [1115, 448] on link "Postman" at bounding box center [1127, 444] width 58 height 27
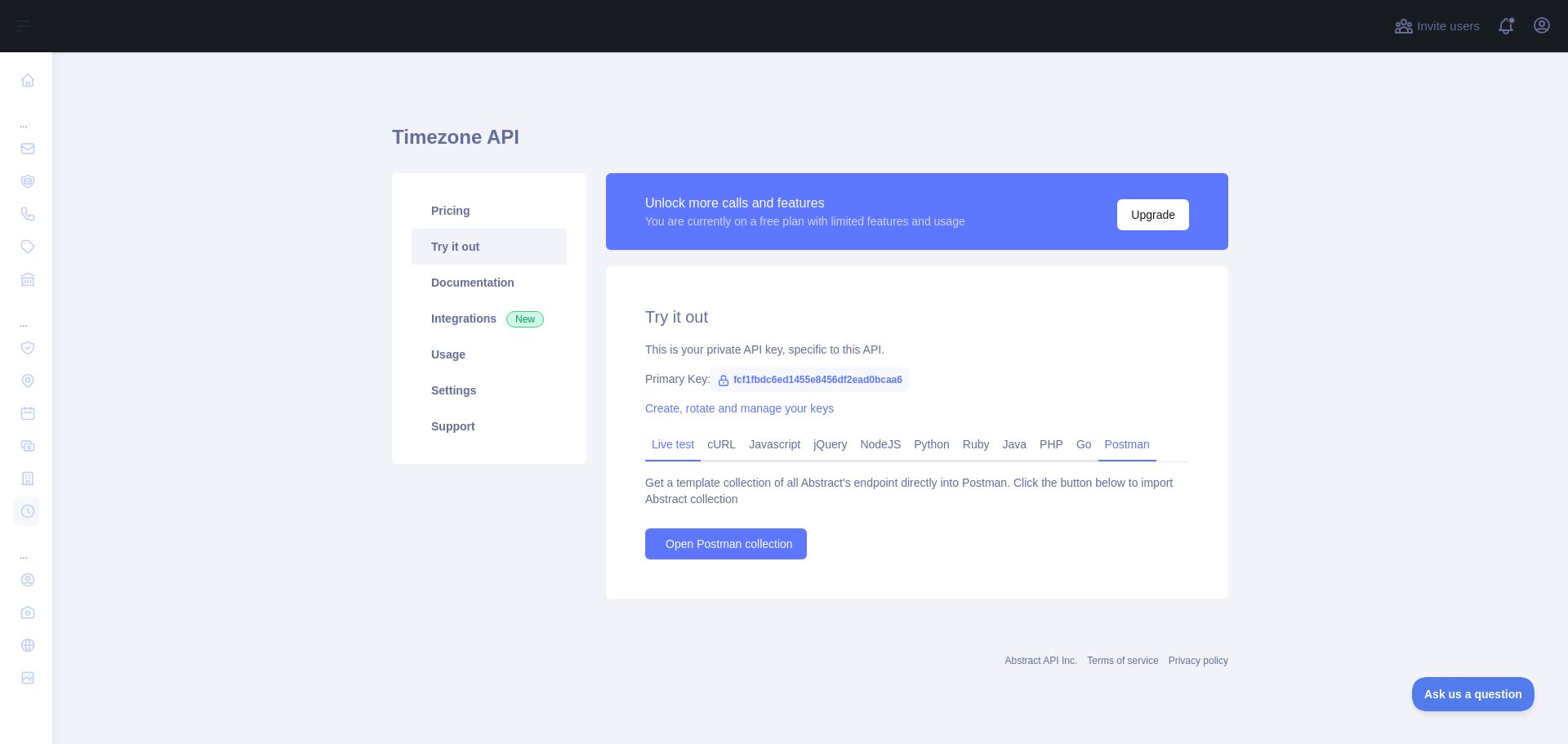
click at [667, 449] on link "Live test" at bounding box center [673, 444] width 56 height 27
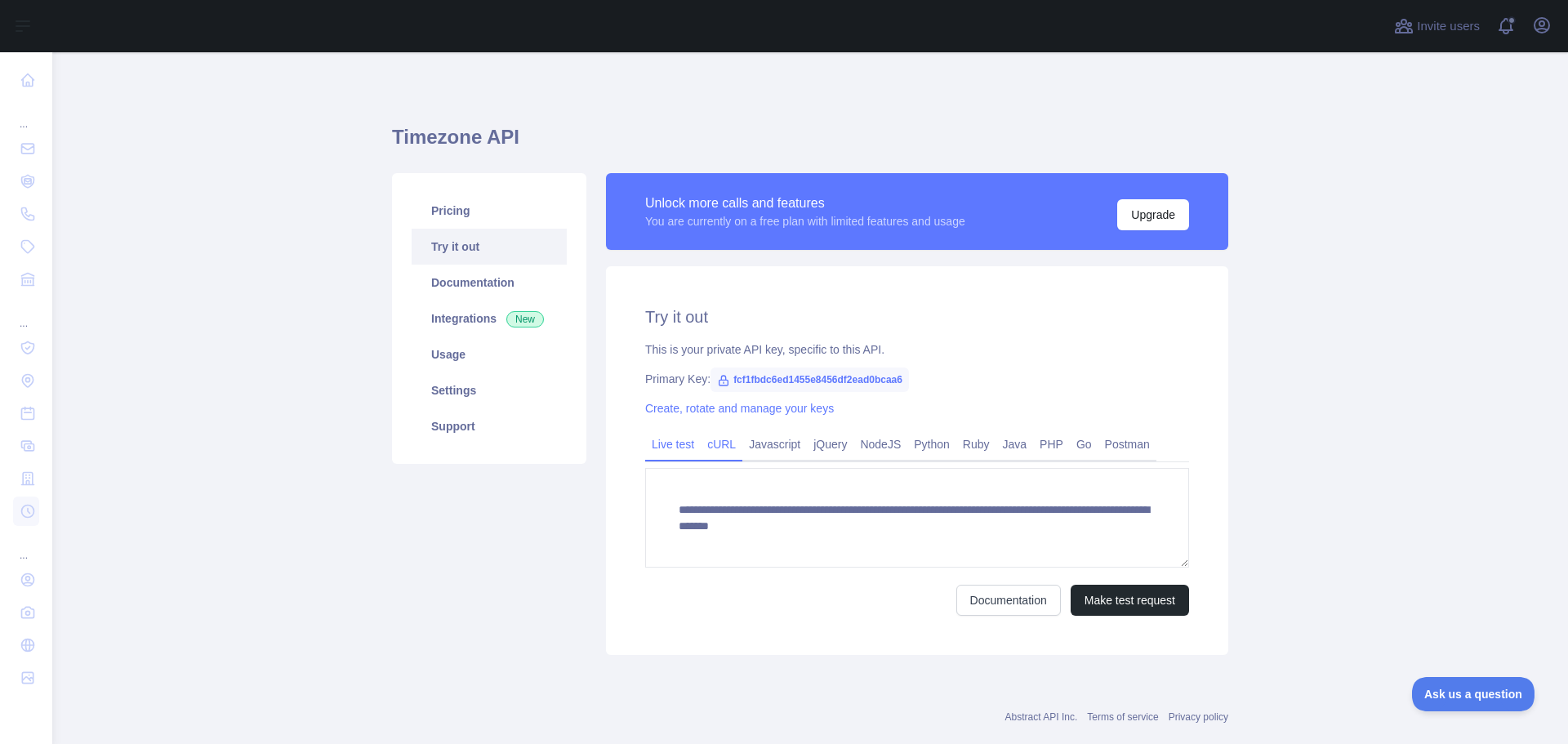
click at [705, 452] on link "cURL" at bounding box center [722, 444] width 42 height 27
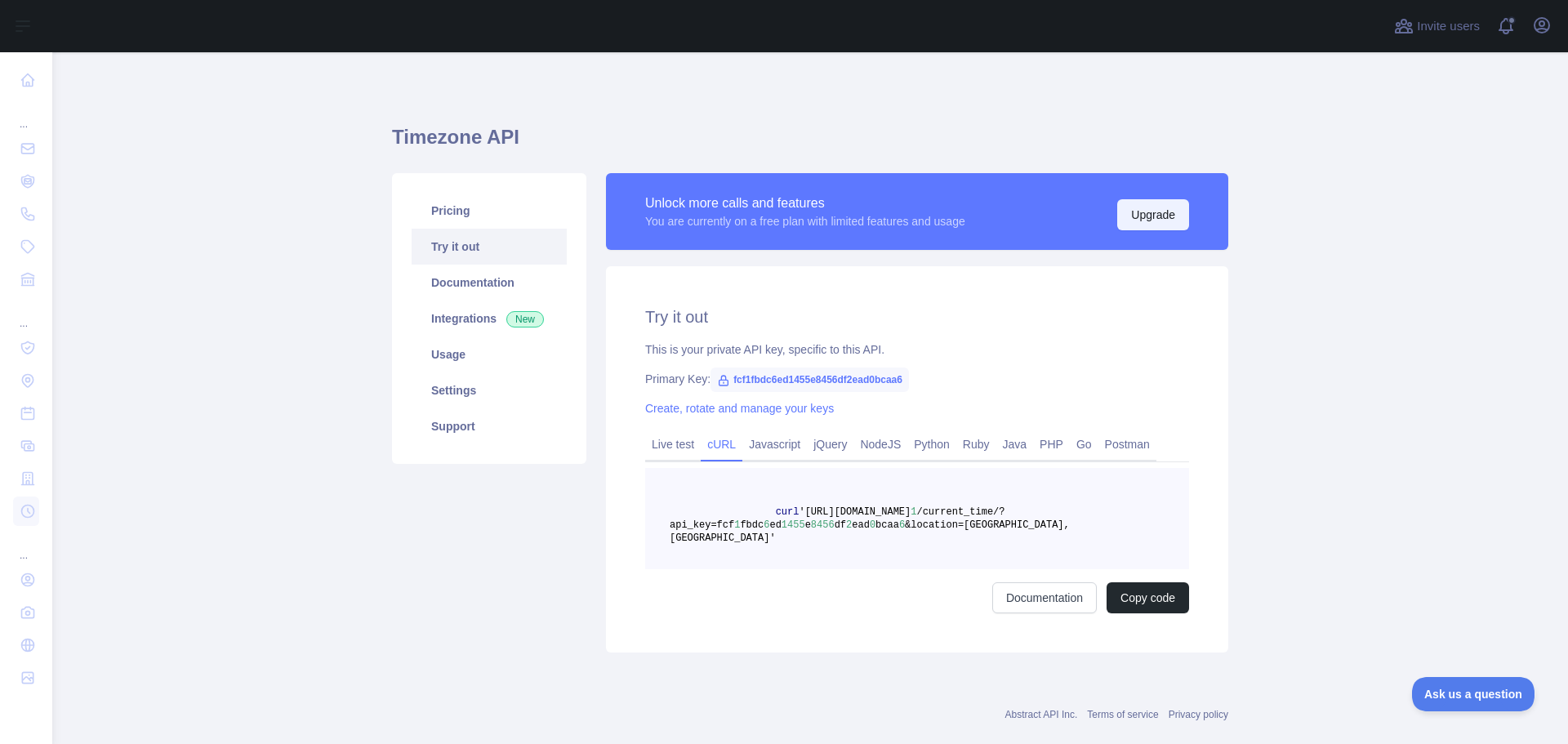
click at [1175, 223] on button "Upgrade" at bounding box center [1153, 215] width 72 height 31
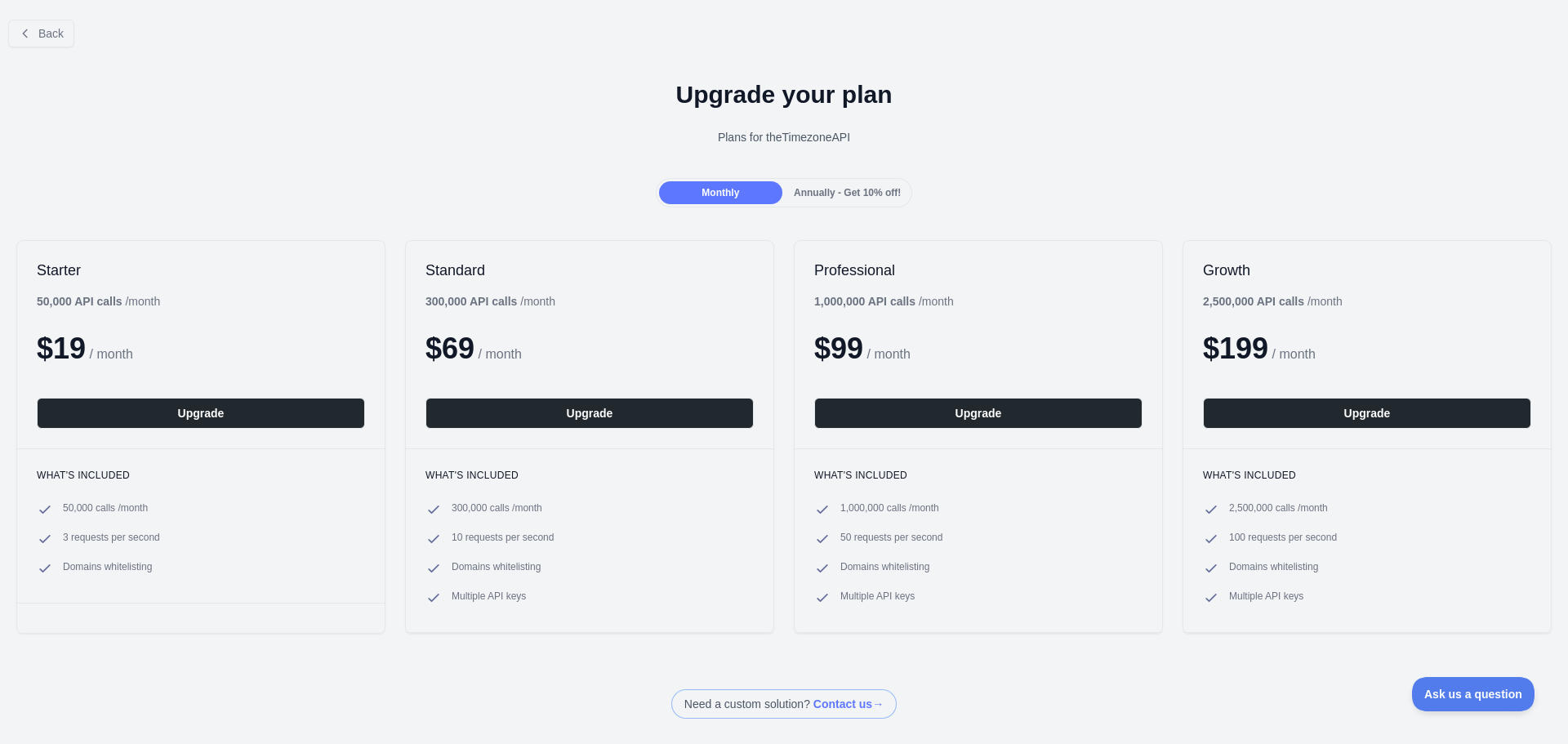
click at [868, 196] on span "Annually - Get 10% off!" at bounding box center [846, 192] width 107 height 11
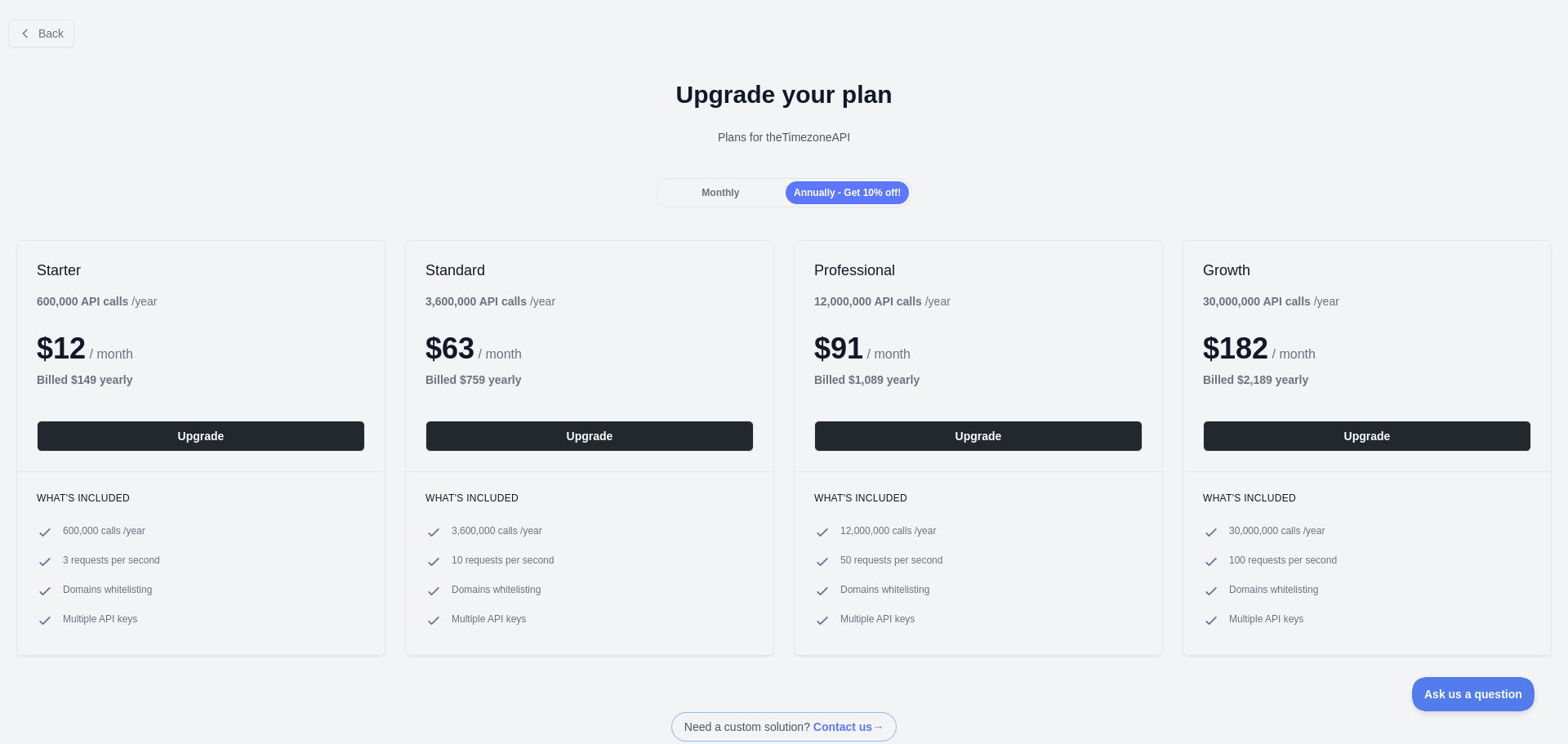
click at [717, 193] on span "Monthly" at bounding box center [721, 192] width 38 height 11
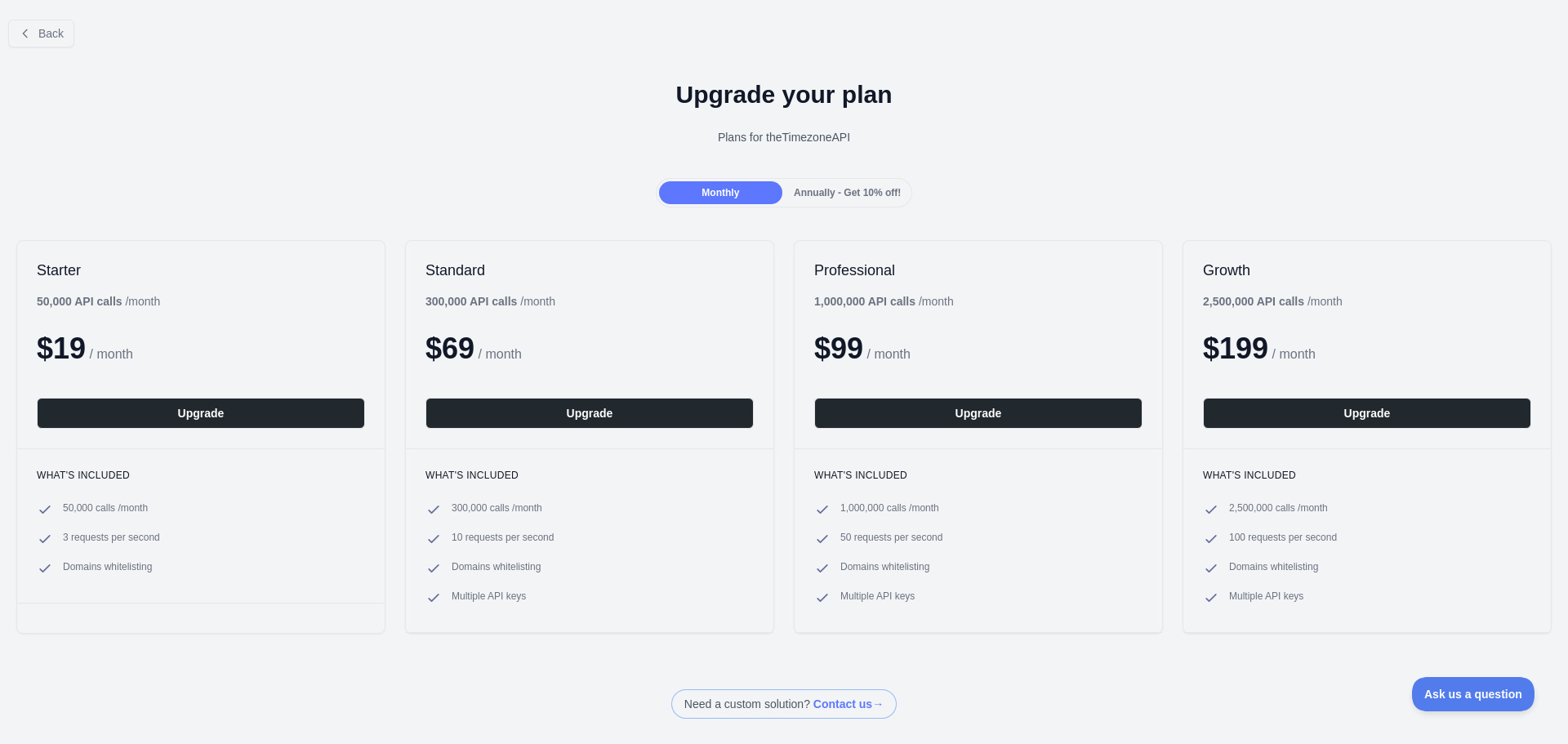
click at [809, 194] on span "Annually - Get 10% off!" at bounding box center [846, 192] width 107 height 11
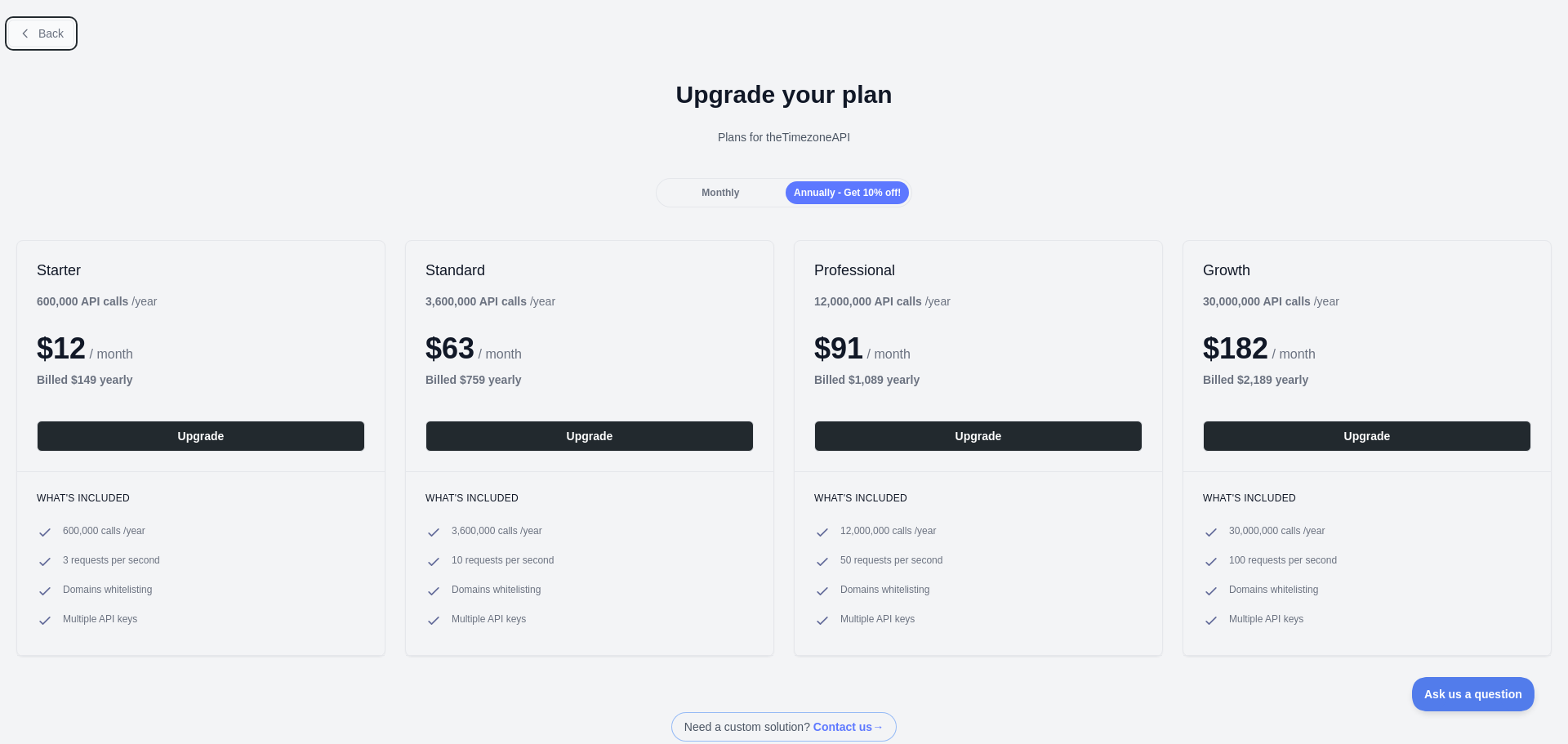
click at [39, 32] on span "Back" at bounding box center [51, 33] width 26 height 13
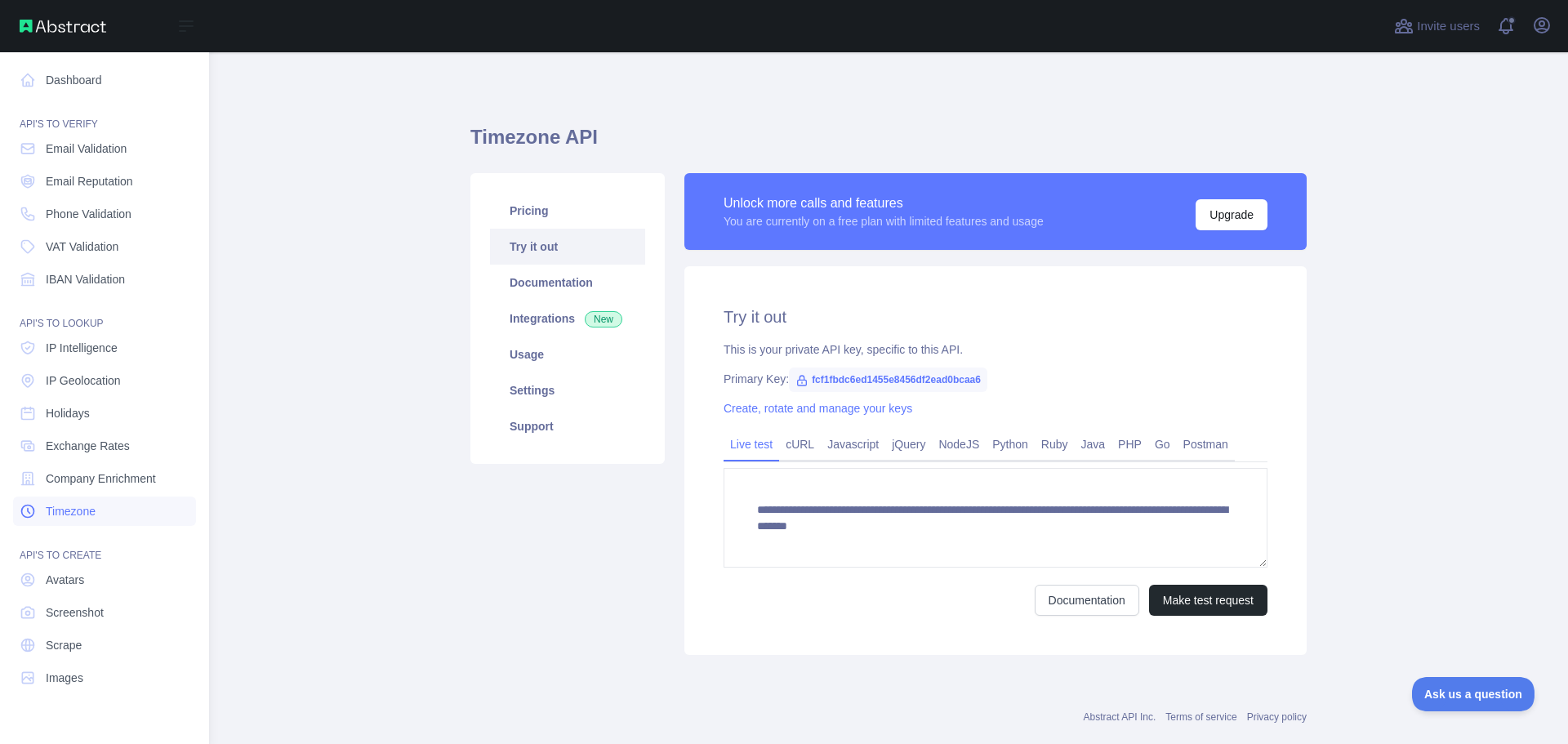
click at [75, 516] on span "Timezone" at bounding box center [70, 511] width 50 height 16
